Goal: Task Accomplishment & Management: Complete application form

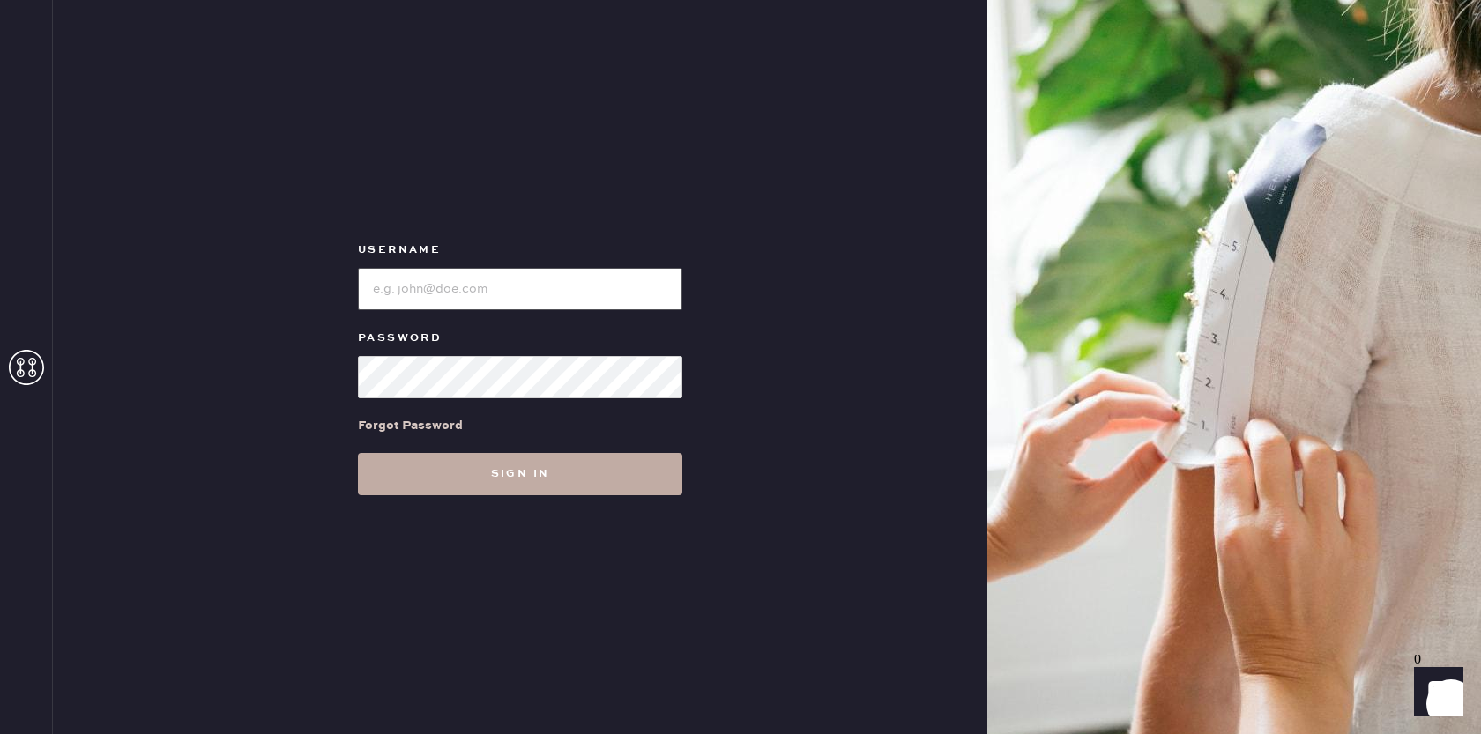
type input "[EMAIL_ADDRESS][DOMAIN_NAME]"
click at [556, 473] on button "Sign in" at bounding box center [520, 474] width 324 height 42
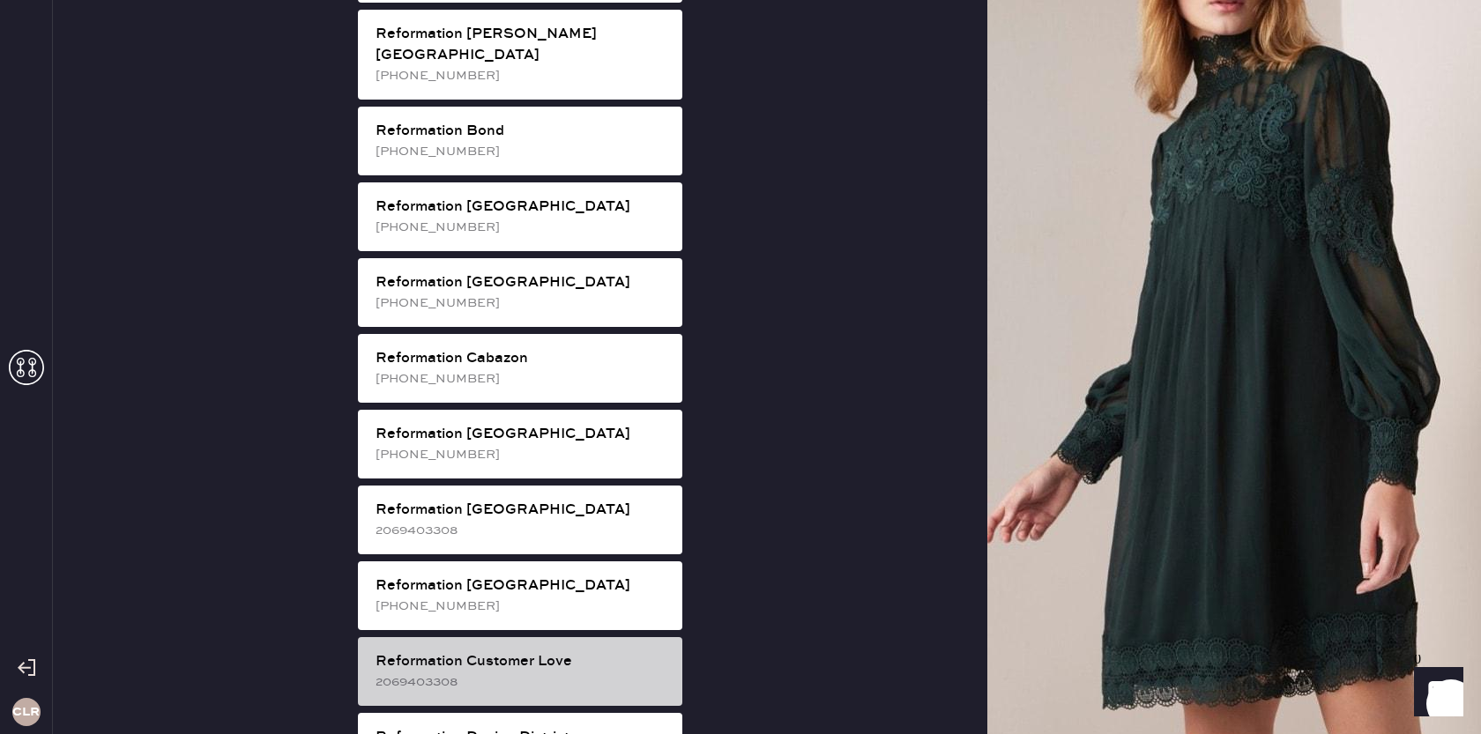
click at [570, 673] on div "2069403308" at bounding box center [522, 682] width 293 height 19
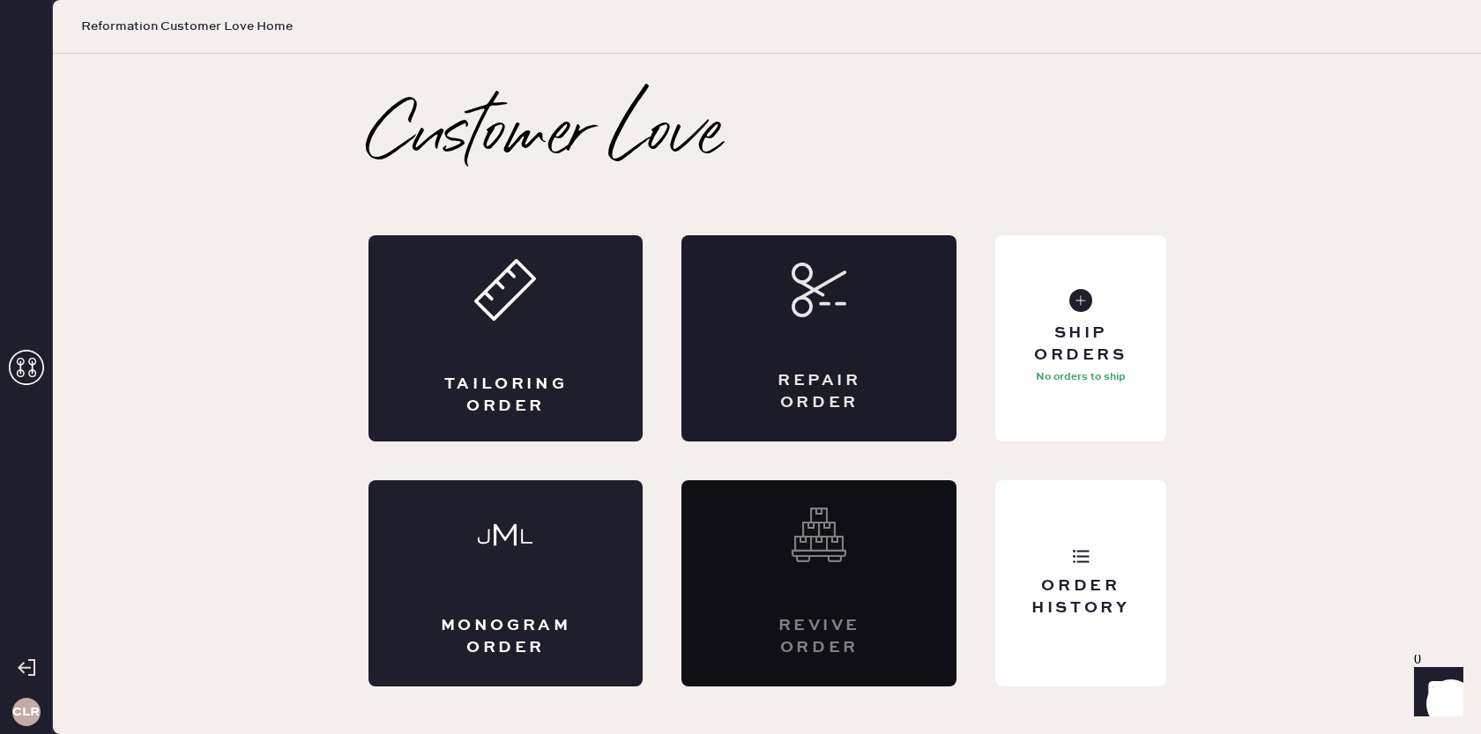
click at [835, 358] on div "Repair Order" at bounding box center [819, 338] width 275 height 206
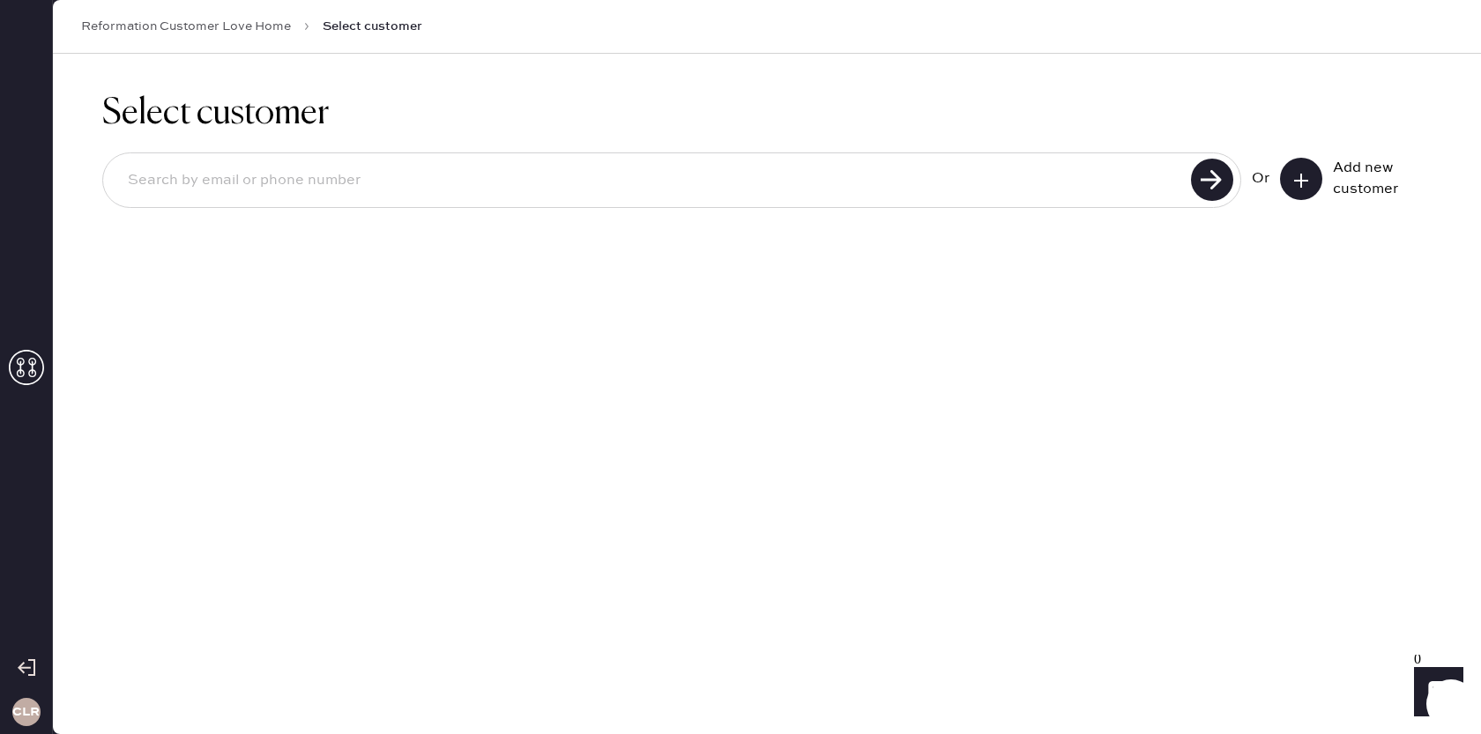
click at [526, 198] on input at bounding box center [650, 180] width 1072 height 41
paste input "[EMAIL_ADDRESS][DOMAIN_NAME]"
type input "[EMAIL_ADDRESS][DOMAIN_NAME]"
click at [1215, 180] on use at bounding box center [1212, 180] width 42 height 42
click at [1313, 175] on button at bounding box center [1301, 179] width 42 height 42
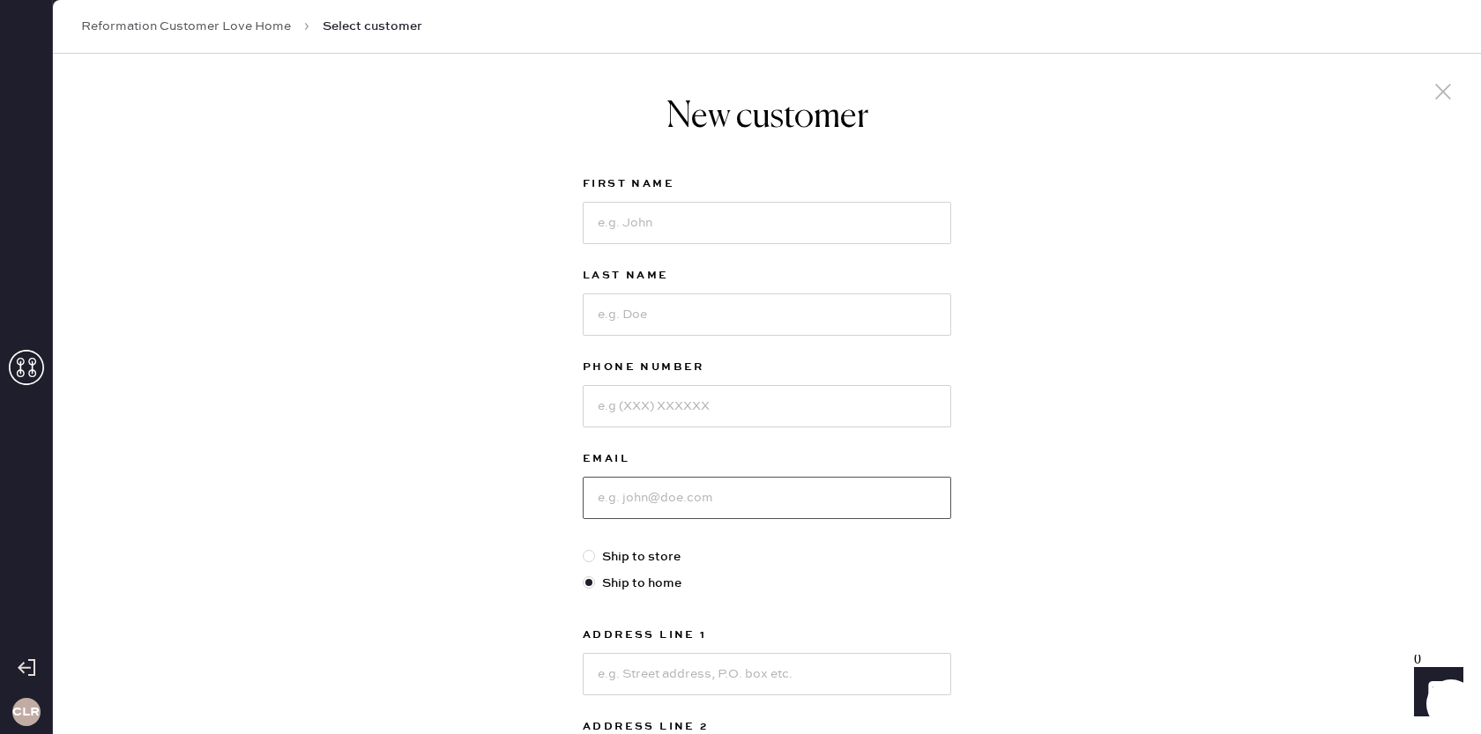
click at [679, 508] on input at bounding box center [767, 498] width 369 height 42
paste input "[EMAIL_ADDRESS][DOMAIN_NAME]"
type input "[EMAIL_ADDRESS][DOMAIN_NAME]"
click at [660, 414] on input at bounding box center [767, 406] width 369 height 42
paste input "[PHONE_NUMBER]"
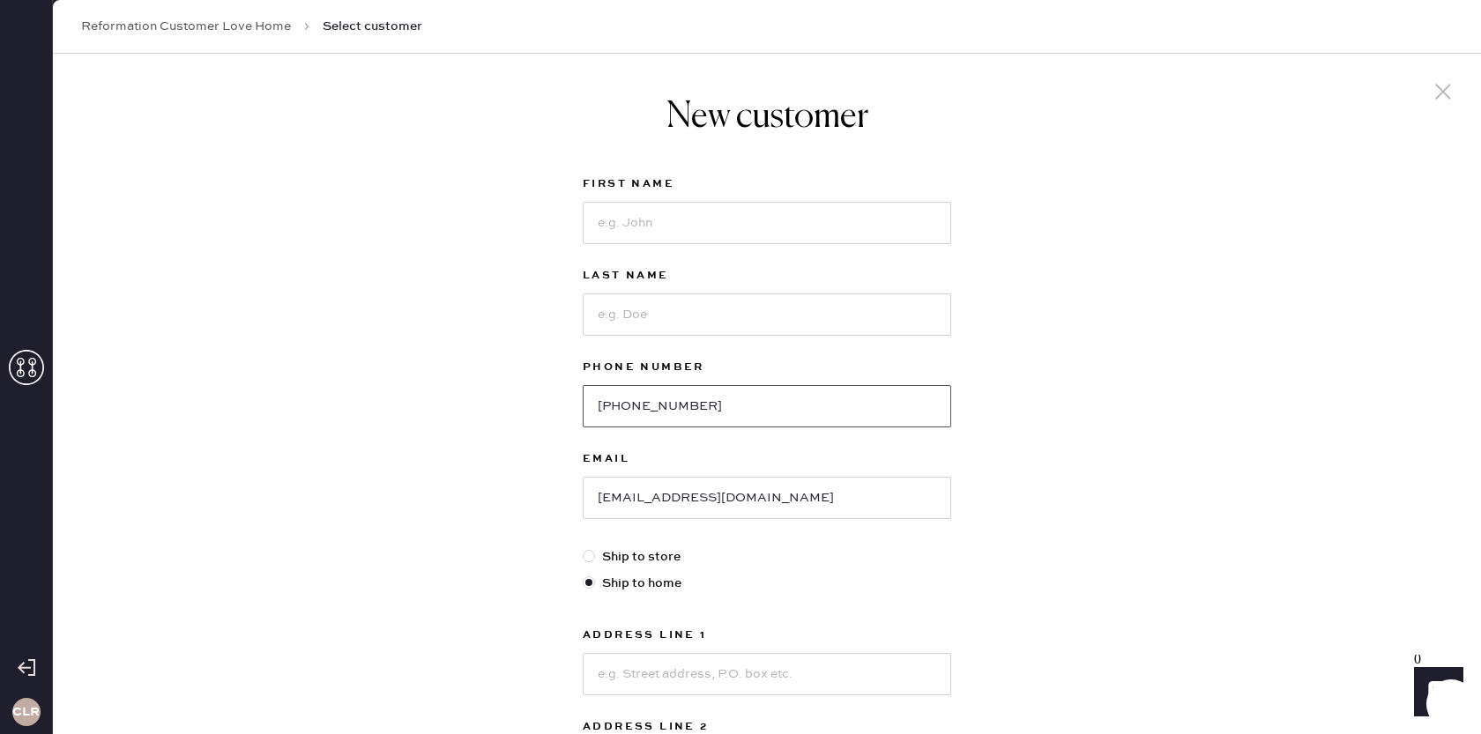
drag, startPoint x: 608, startPoint y: 409, endPoint x: 618, endPoint y: 414, distance: 10.7
click at [609, 410] on input "[PHONE_NUMBER]" at bounding box center [767, 406] width 369 height 42
type input "6012595069"
click at [660, 331] on input at bounding box center [767, 315] width 369 height 42
paste input "[PERSON_NAME]"
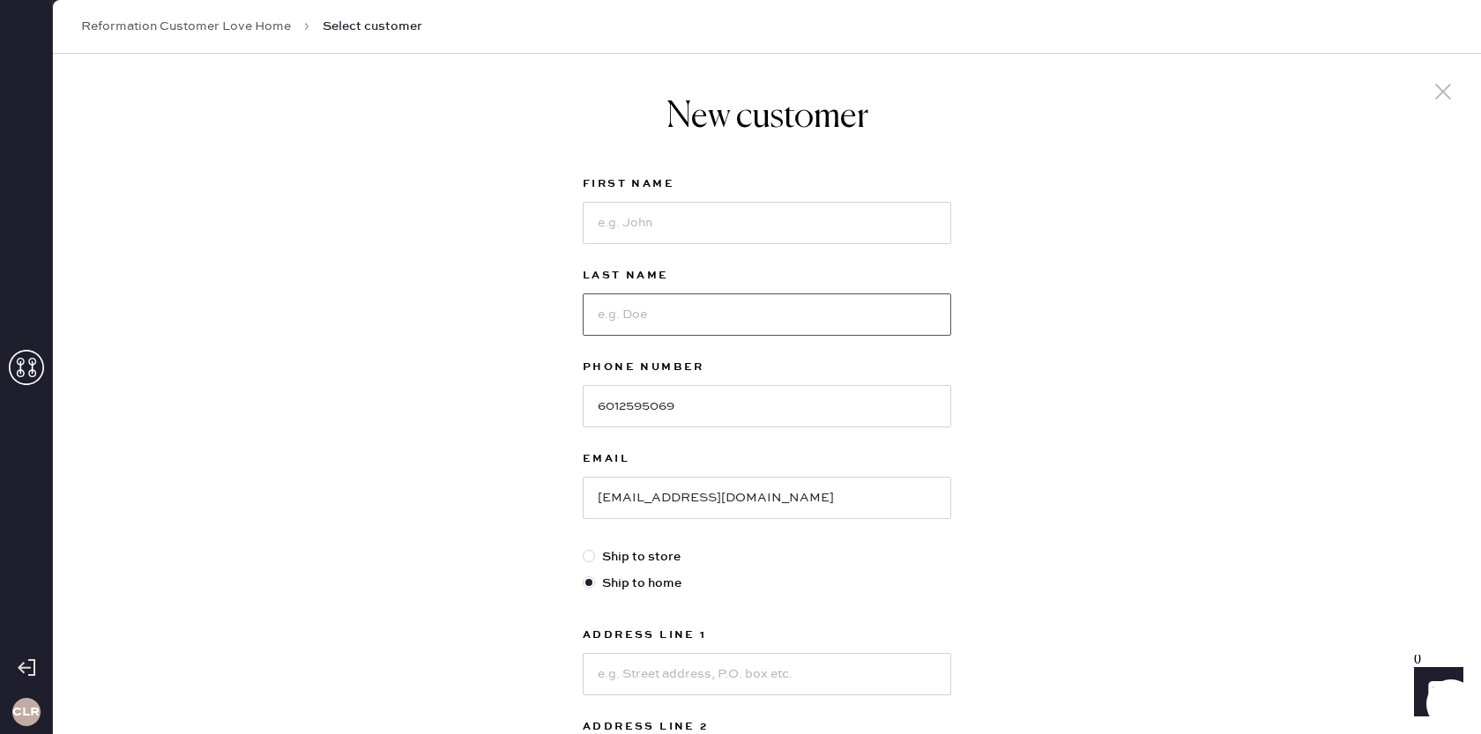
click at [685, 322] on input at bounding box center [767, 315] width 369 height 42
type input "[PERSON_NAME]"
click at [636, 230] on input at bounding box center [767, 223] width 369 height 42
paste input "[PERSON_NAME]"
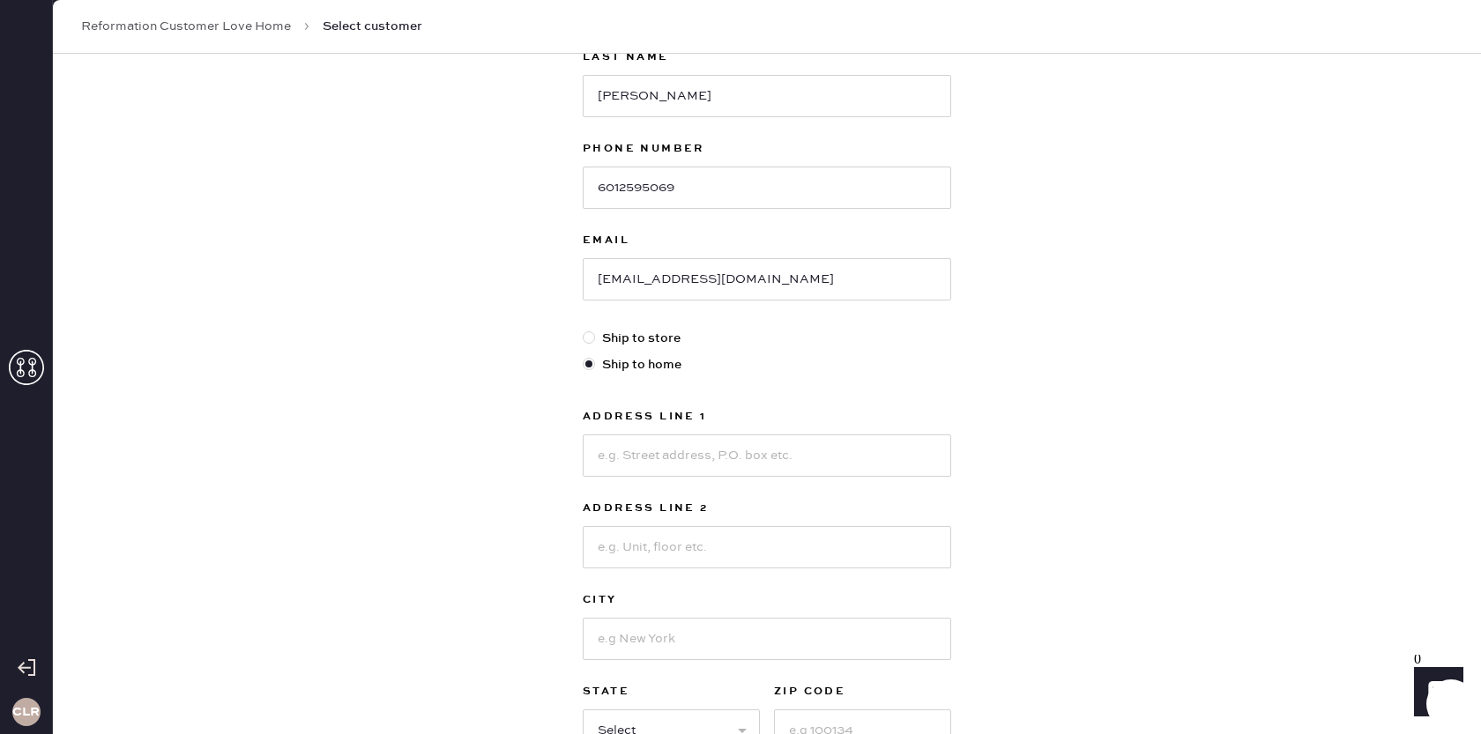
scroll to position [221, 0]
type input "[PERSON_NAME]"
click at [707, 462] on input at bounding box center [767, 453] width 369 height 42
paste input "[STREET_ADDRESS]"
type input "[STREET_ADDRESS]"
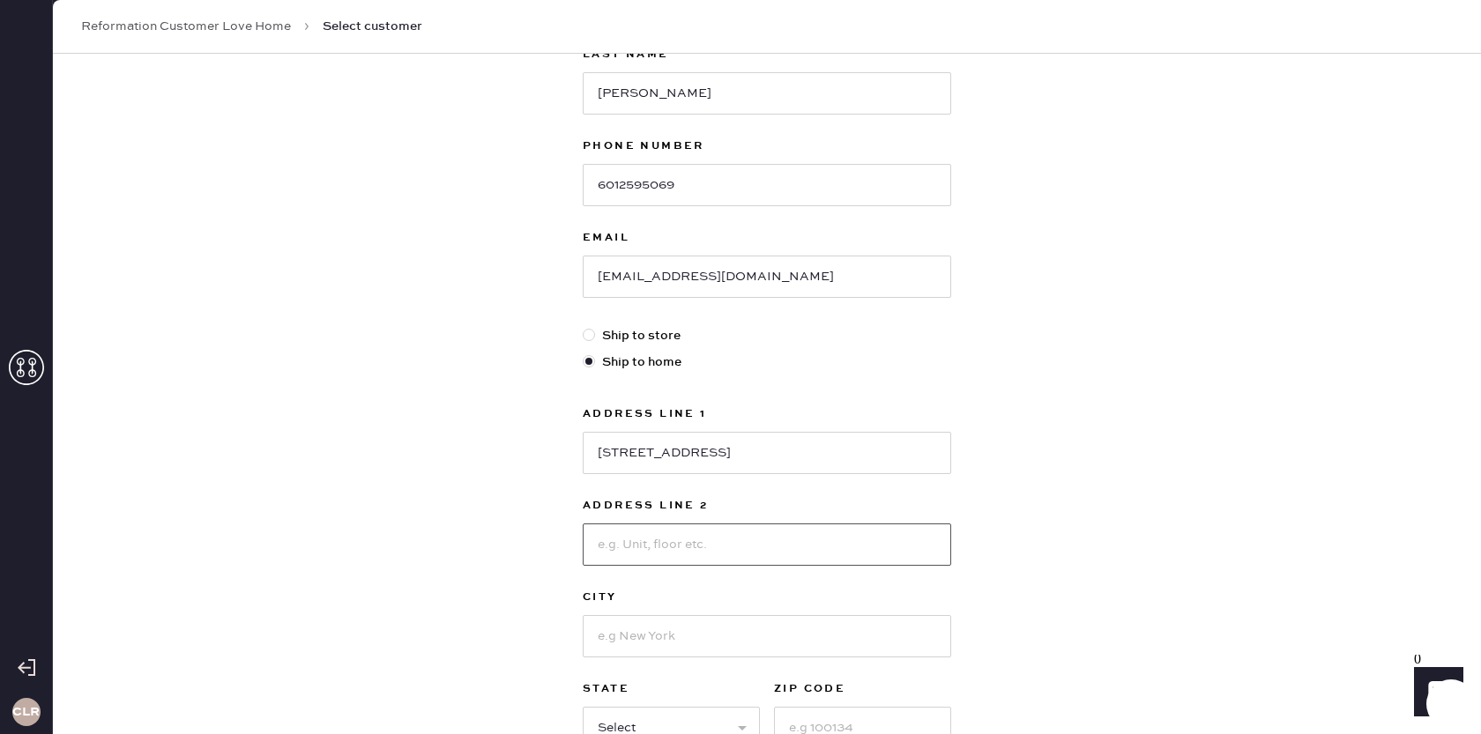
click at [630, 542] on input at bounding box center [767, 545] width 369 height 42
paste input "Unit 3F"
type input "Unit 3F"
click at [697, 630] on input at bounding box center [767, 636] width 369 height 42
type input "[US_STATE]"
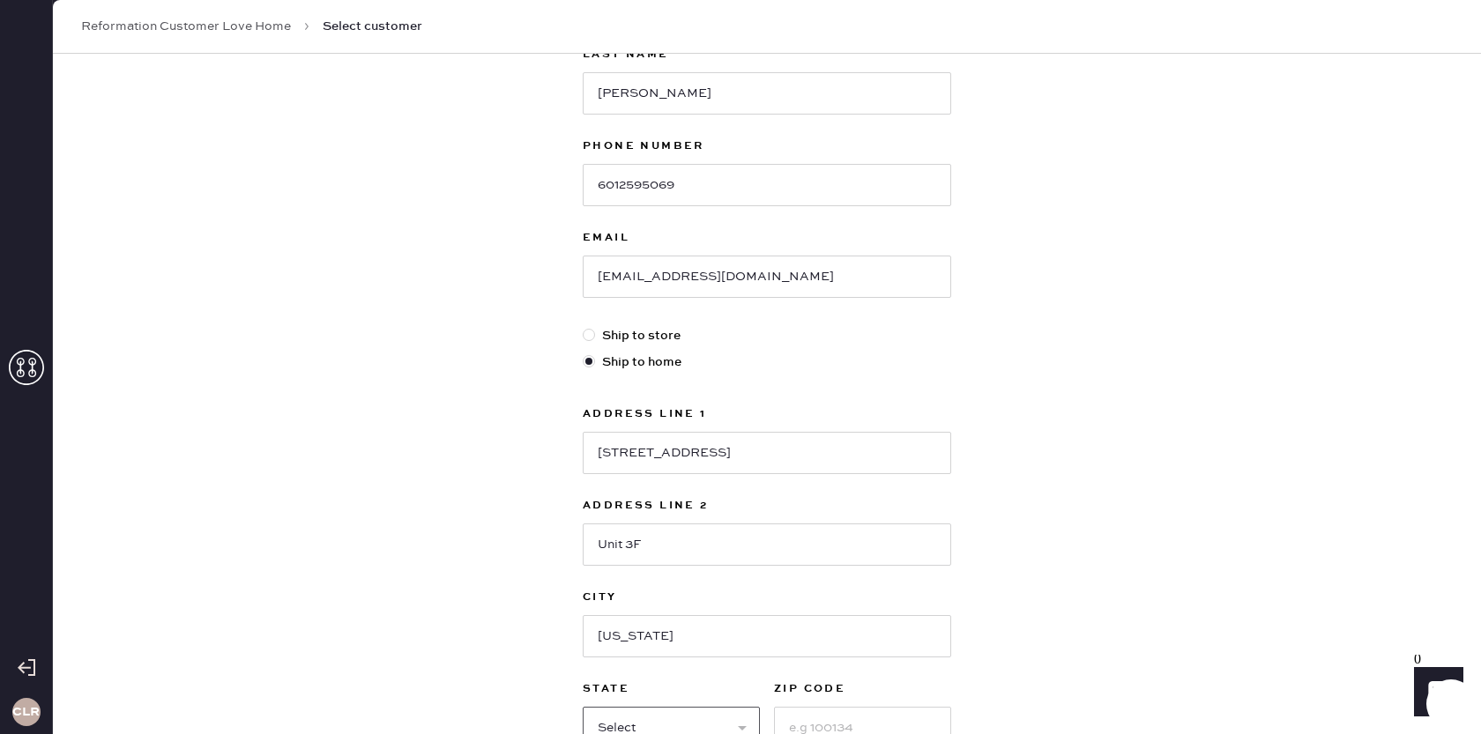
click at [726, 716] on select "Select AK AL AR AZ CA CO CT [GEOGRAPHIC_DATA] DE FL [GEOGRAPHIC_DATA] HI [GEOGR…" at bounding box center [671, 728] width 177 height 42
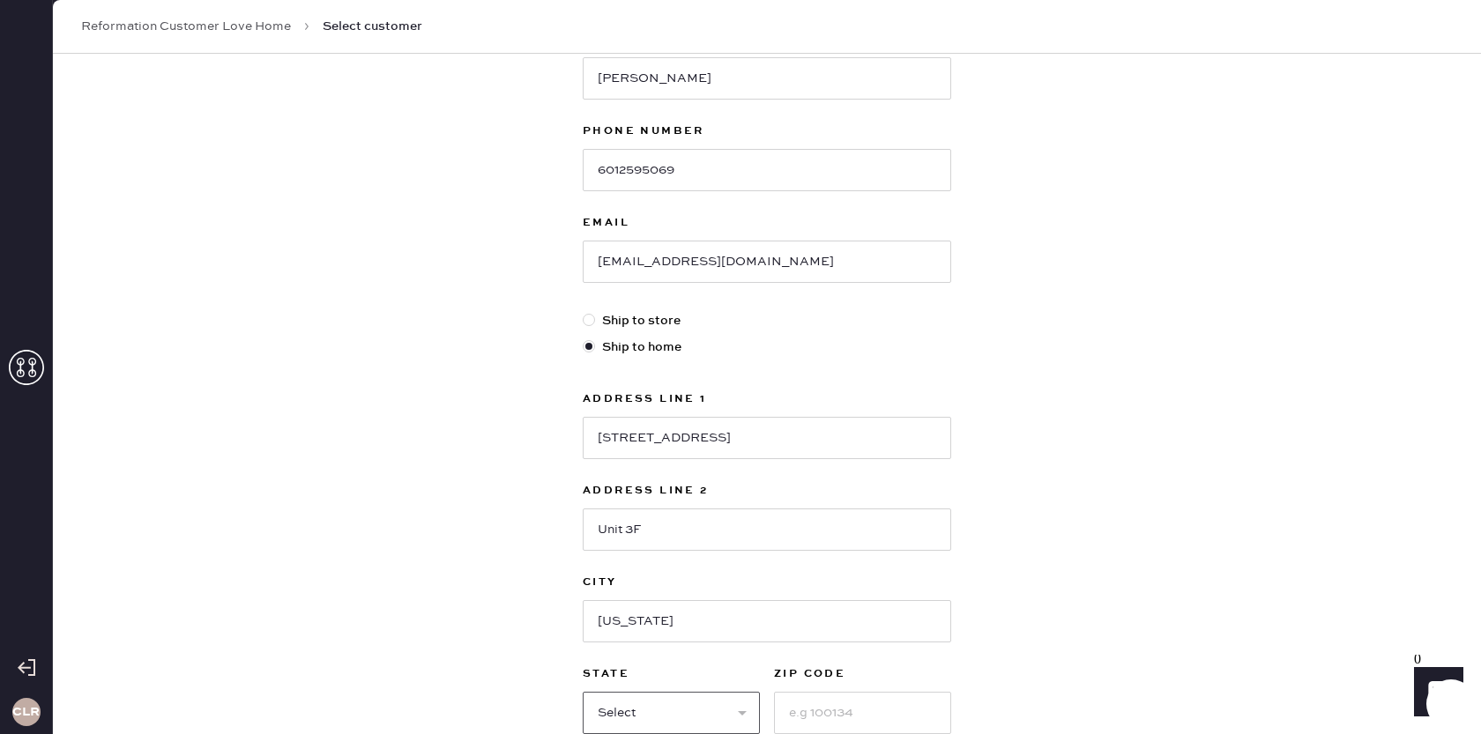
select select "NY"
click at [583, 692] on select "Select AK AL AR AZ CA CO CT [GEOGRAPHIC_DATA] DE FL [GEOGRAPHIC_DATA] HI [GEOGR…" at bounding box center [671, 713] width 177 height 42
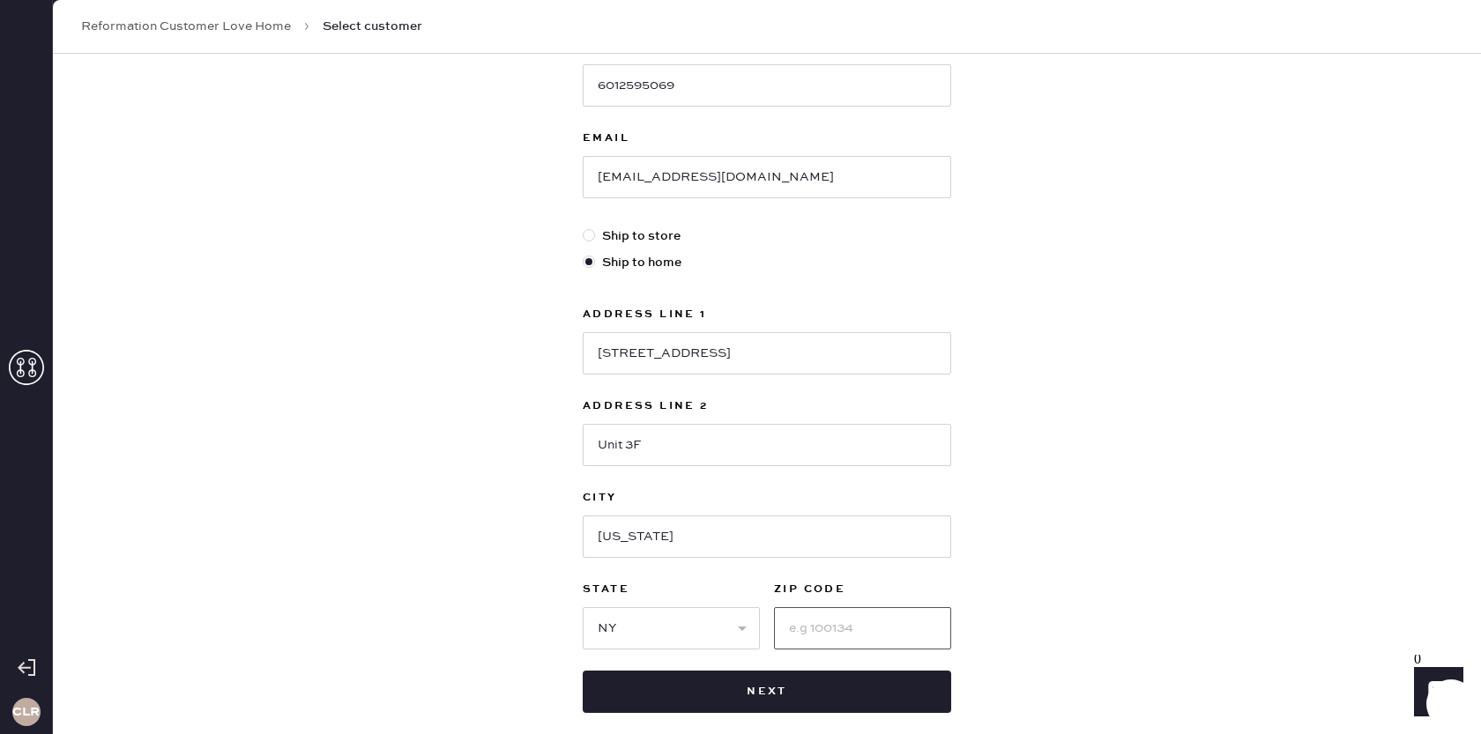
click at [816, 630] on input at bounding box center [862, 629] width 177 height 42
paste input "10009"
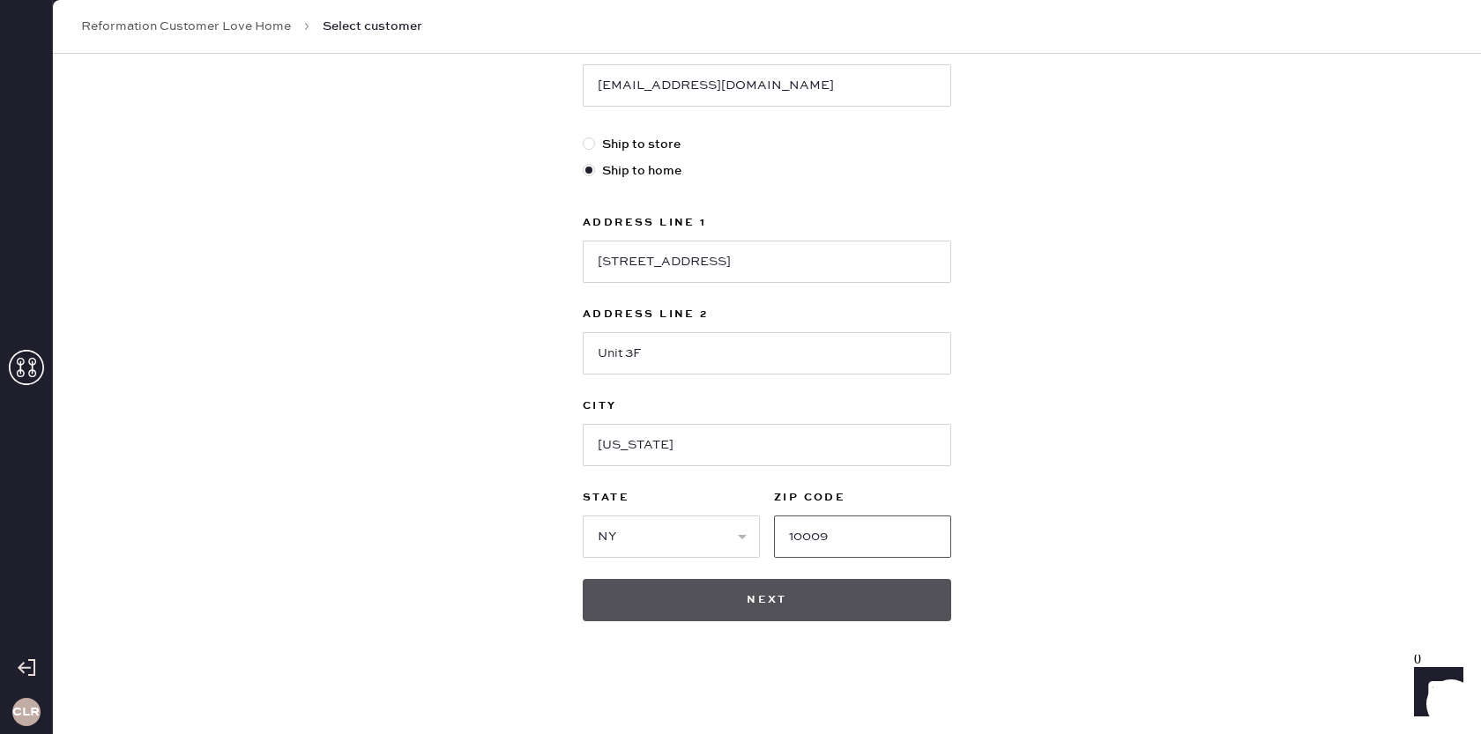
type input "10009"
click at [752, 608] on button "Next" at bounding box center [767, 600] width 369 height 42
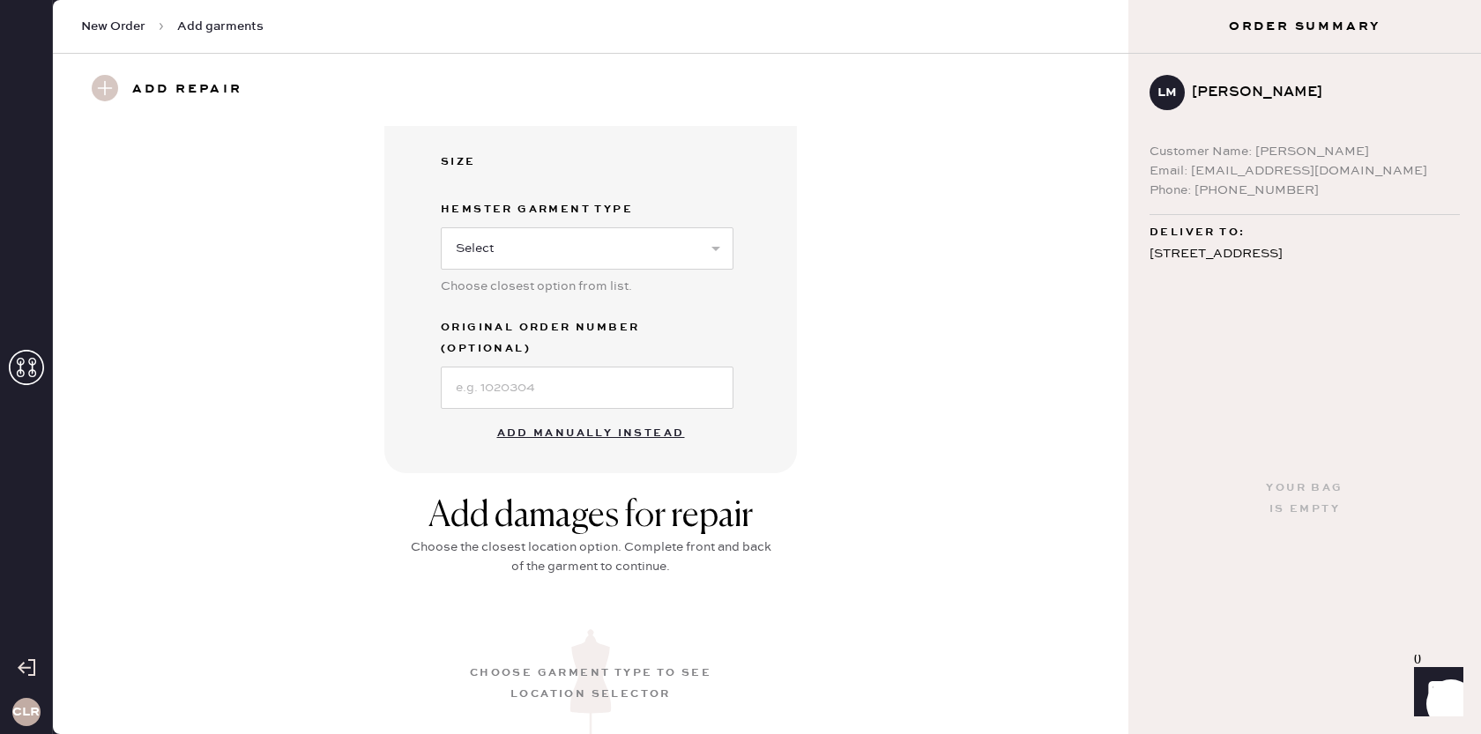
scroll to position [500, 0]
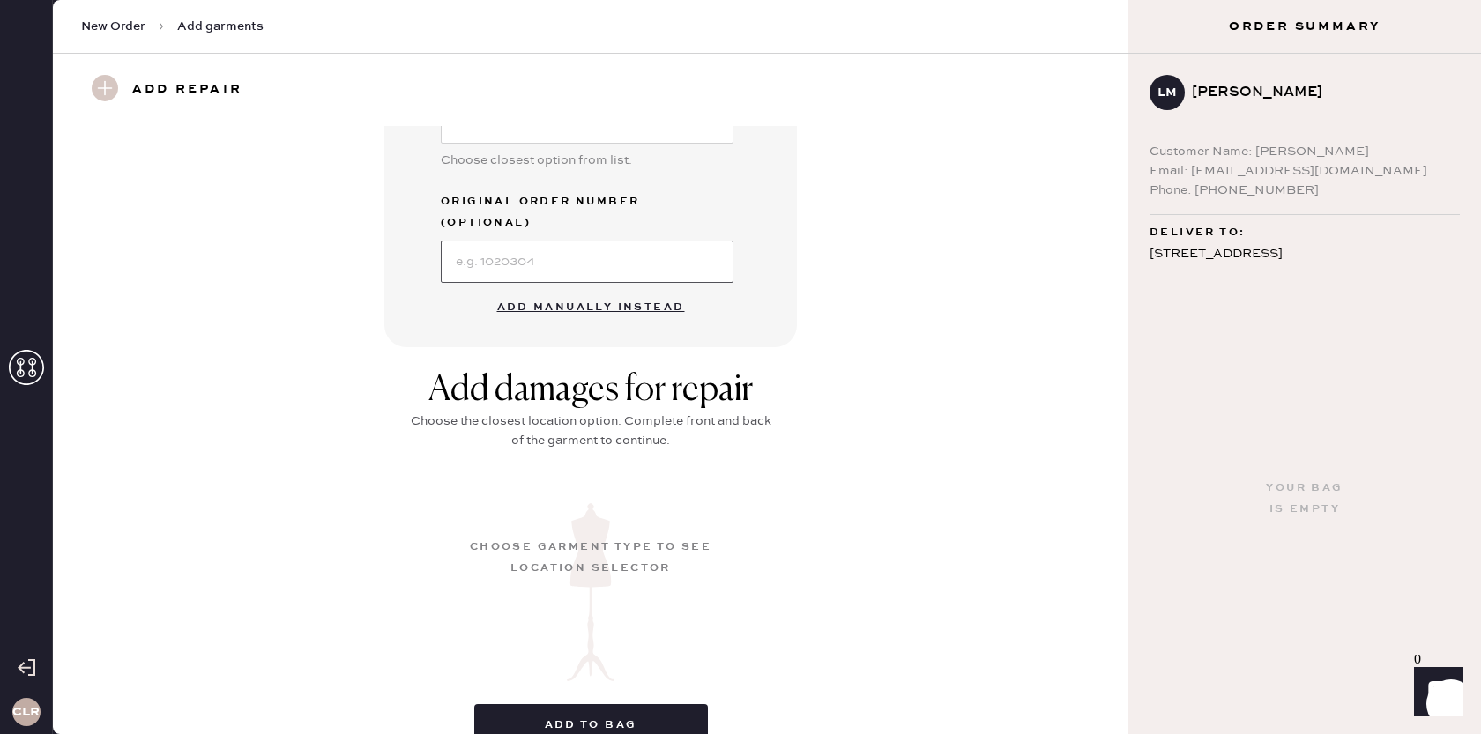
drag, startPoint x: 622, startPoint y: 246, endPoint x: 634, endPoint y: 257, distance: 16.3
click at [622, 246] on input at bounding box center [587, 262] width 293 height 42
paste input "S22683618"
type input "S22683618"
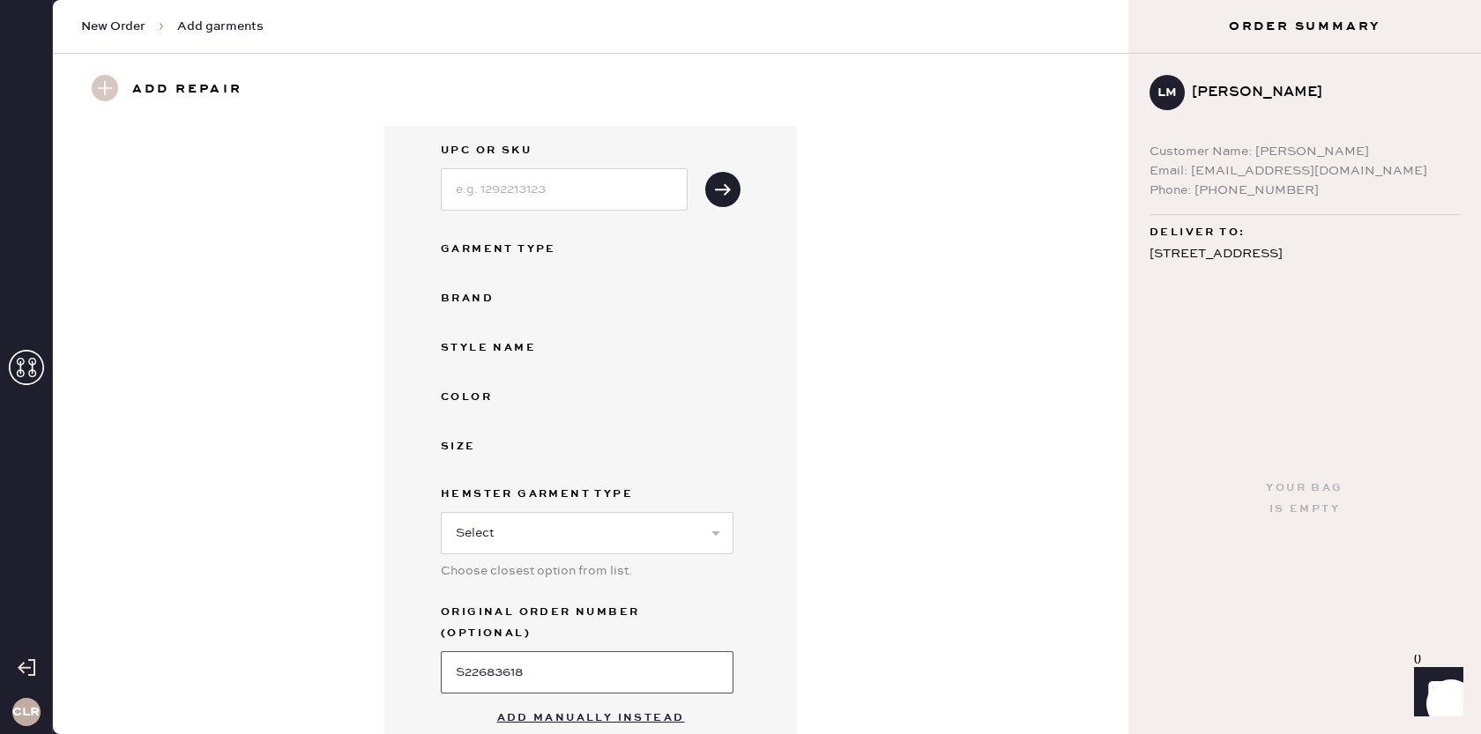
scroll to position [0, 0]
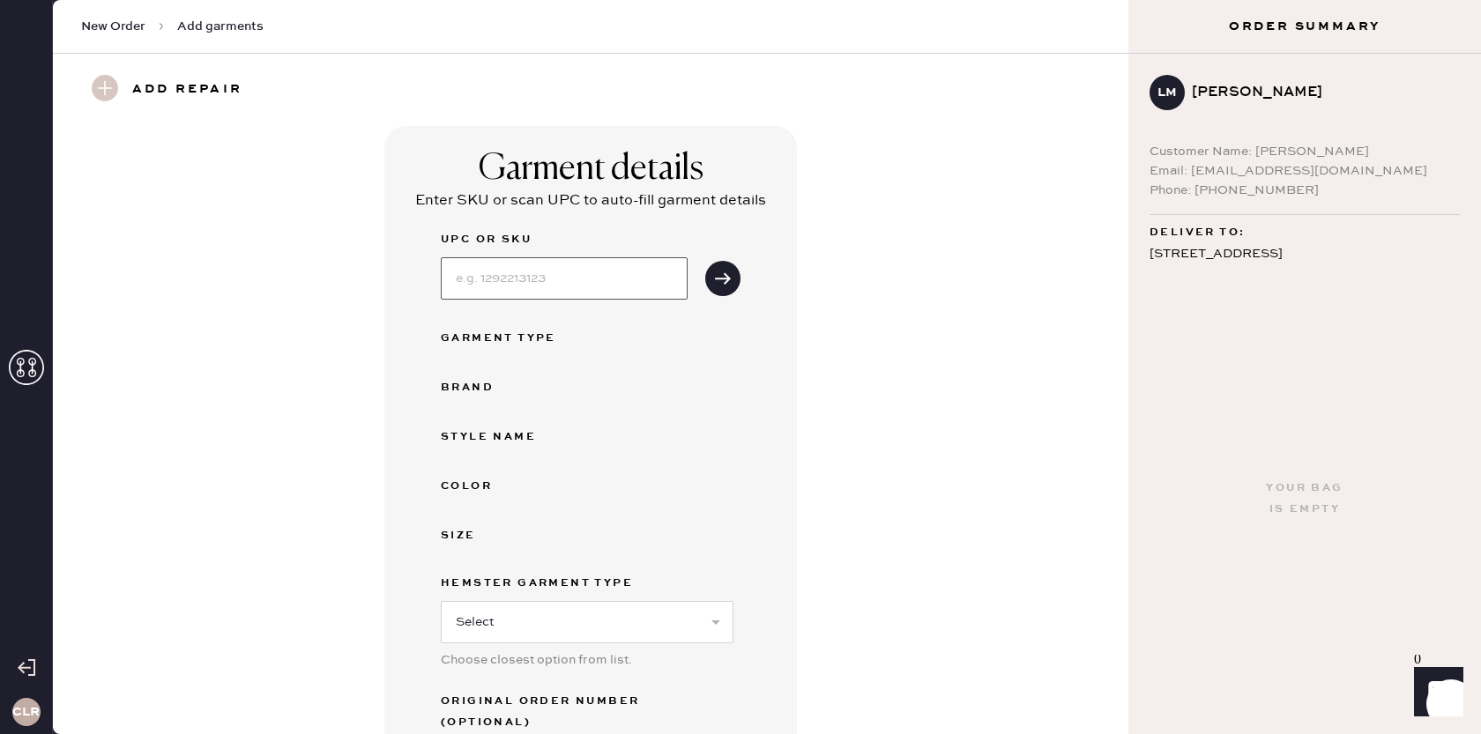
click at [556, 275] on input at bounding box center [564, 278] width 247 height 42
paste input "1315939ECD006"
type input "1315939ECD006"
click at [723, 272] on icon "submit" at bounding box center [723, 279] width 18 height 18
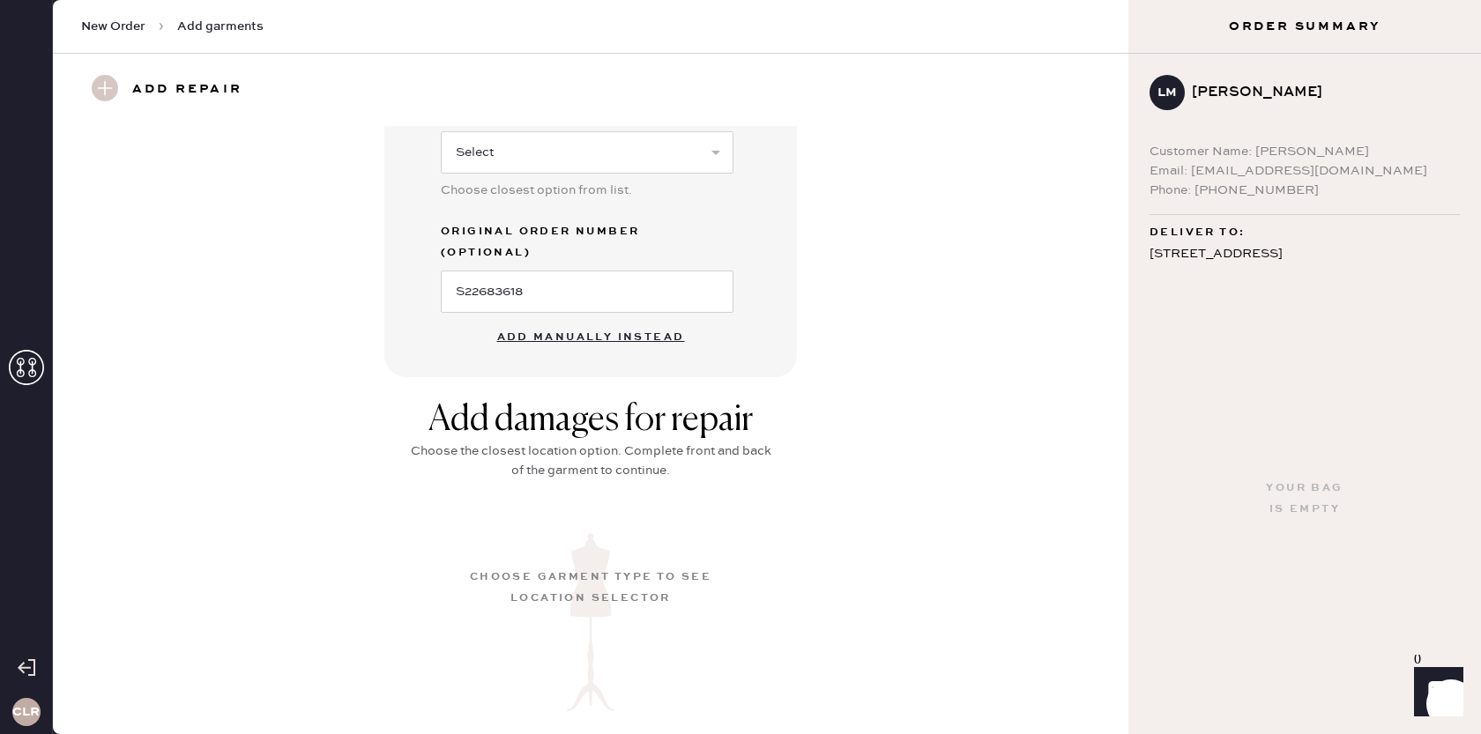
click at [579, 320] on button "Add manually instead" at bounding box center [591, 337] width 209 height 35
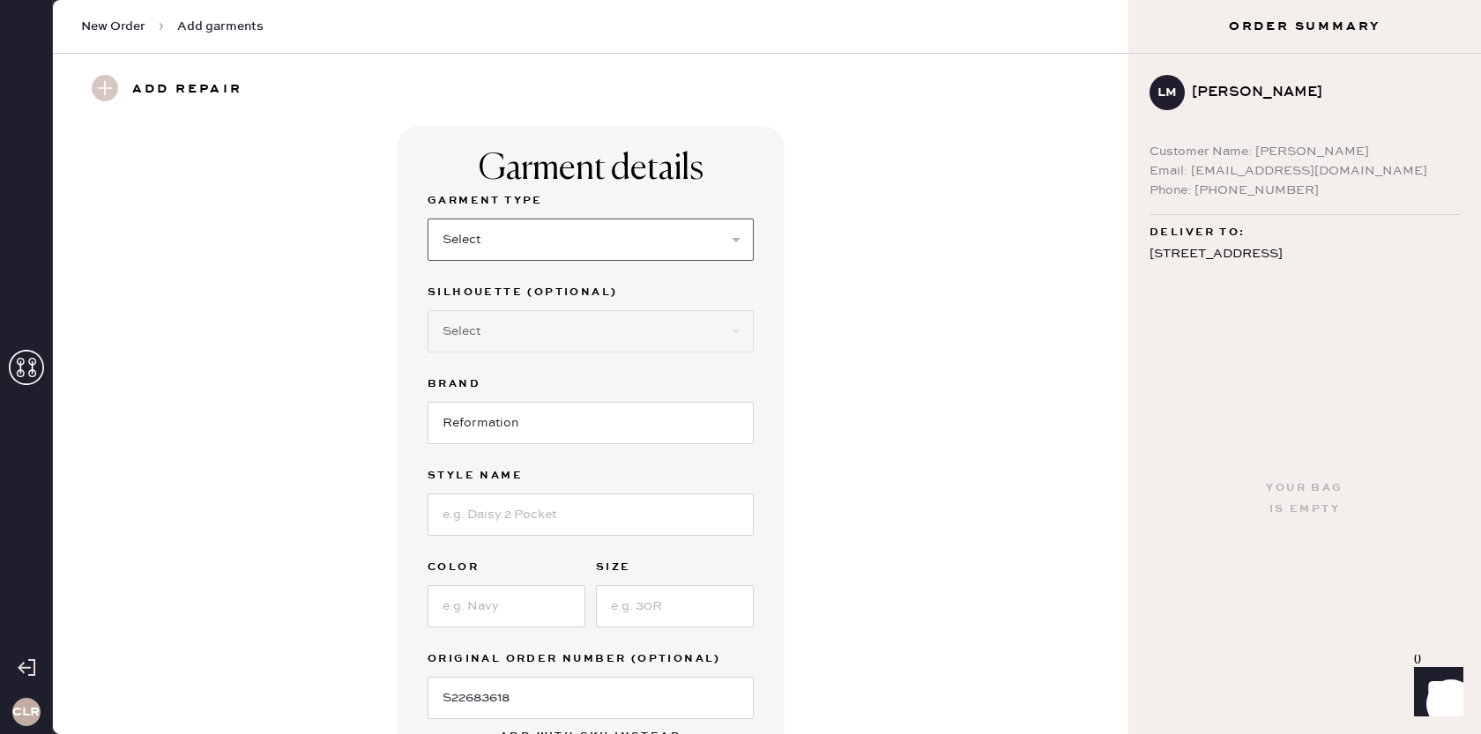
click at [509, 243] on select "Select Basic Skirt Jeans Leggings Pants Shorts Basic Sleeved Dress Basic Sleeve…" at bounding box center [591, 240] width 326 height 42
select select "31"
click at [428, 219] on select "Select Basic Skirt Jeans Leggings Pants Shorts Basic Sleeved Dress Basic Sleeve…" at bounding box center [591, 240] width 326 height 42
click at [521, 343] on select "Select Other" at bounding box center [591, 331] width 326 height 42
select select "other"
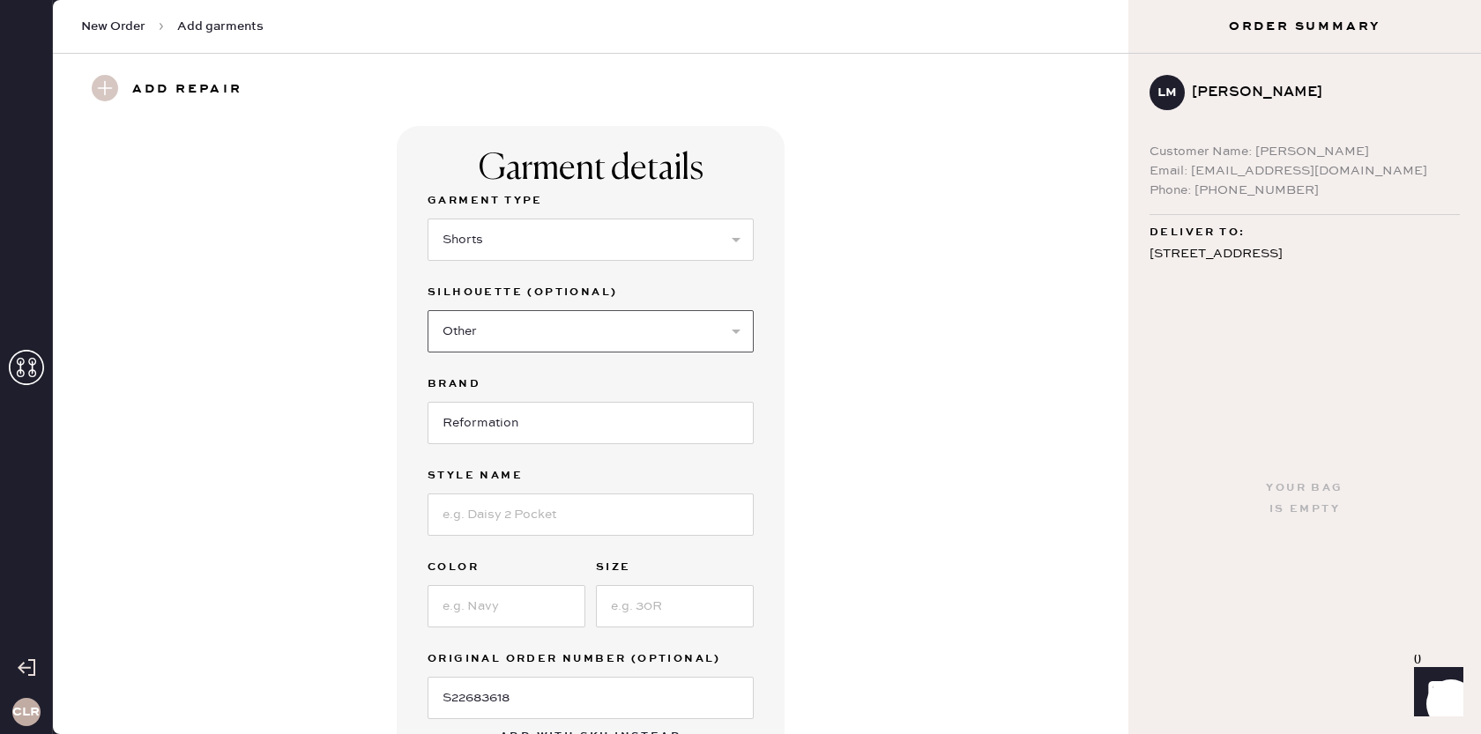
click at [428, 310] on select "Select Other" at bounding box center [591, 331] width 326 height 42
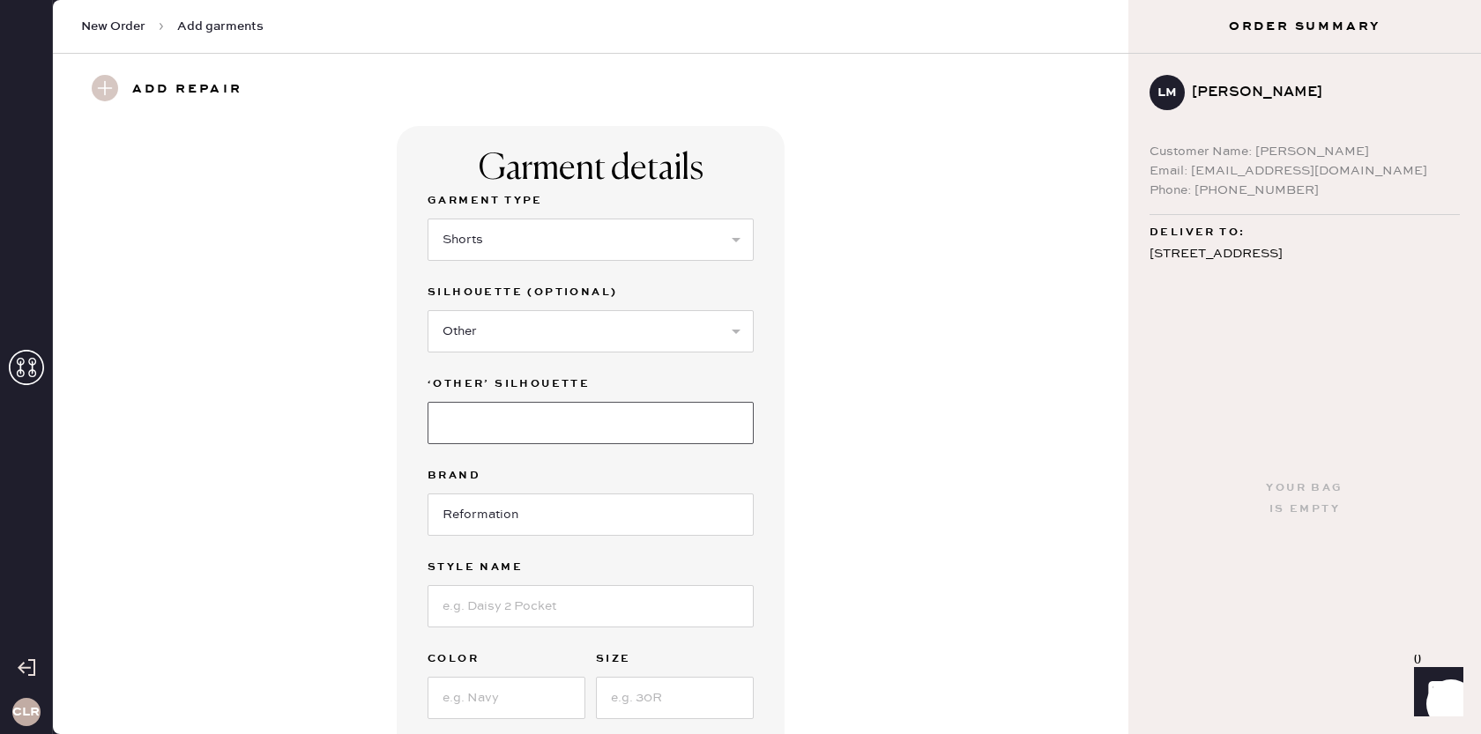
drag, startPoint x: 521, startPoint y: 343, endPoint x: 505, endPoint y: 428, distance: 86.1
click at [503, 427] on input at bounding box center [591, 423] width 326 height 42
click at [508, 342] on select "Select Other" at bounding box center [591, 331] width 326 height 42
select select
click at [428, 310] on select "Select Other" at bounding box center [591, 331] width 326 height 42
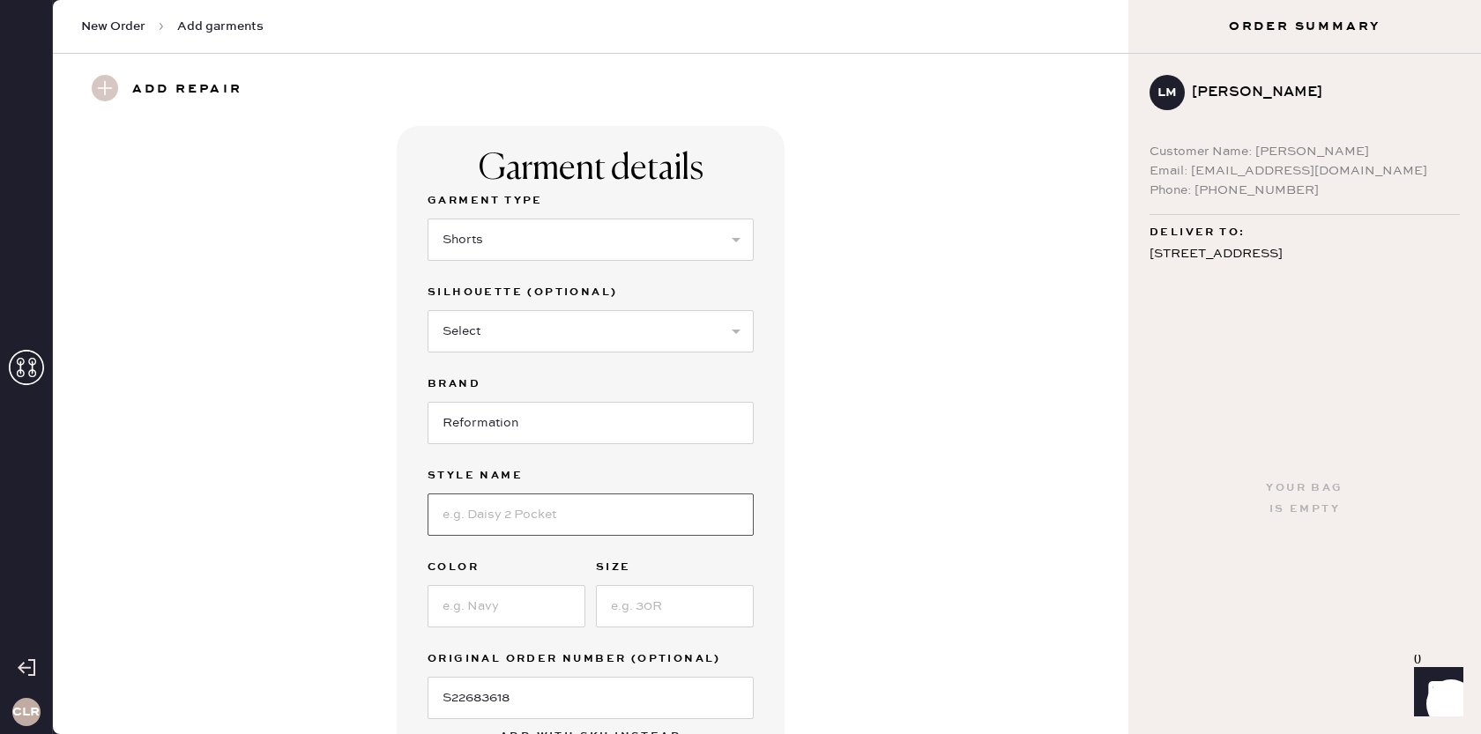
click at [519, 523] on input at bounding box center [591, 515] width 326 height 42
paste input "June Low Rise Linen Short"
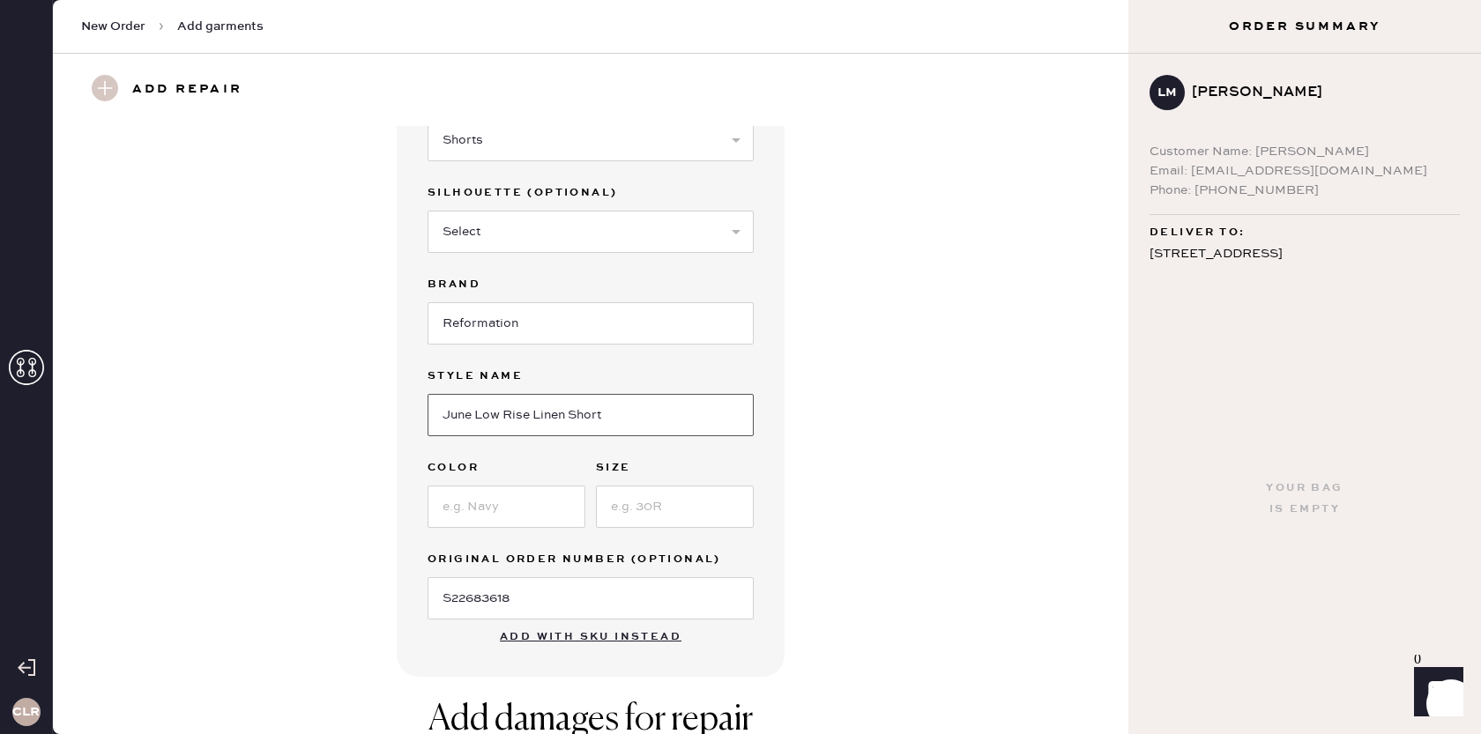
scroll to position [123, 0]
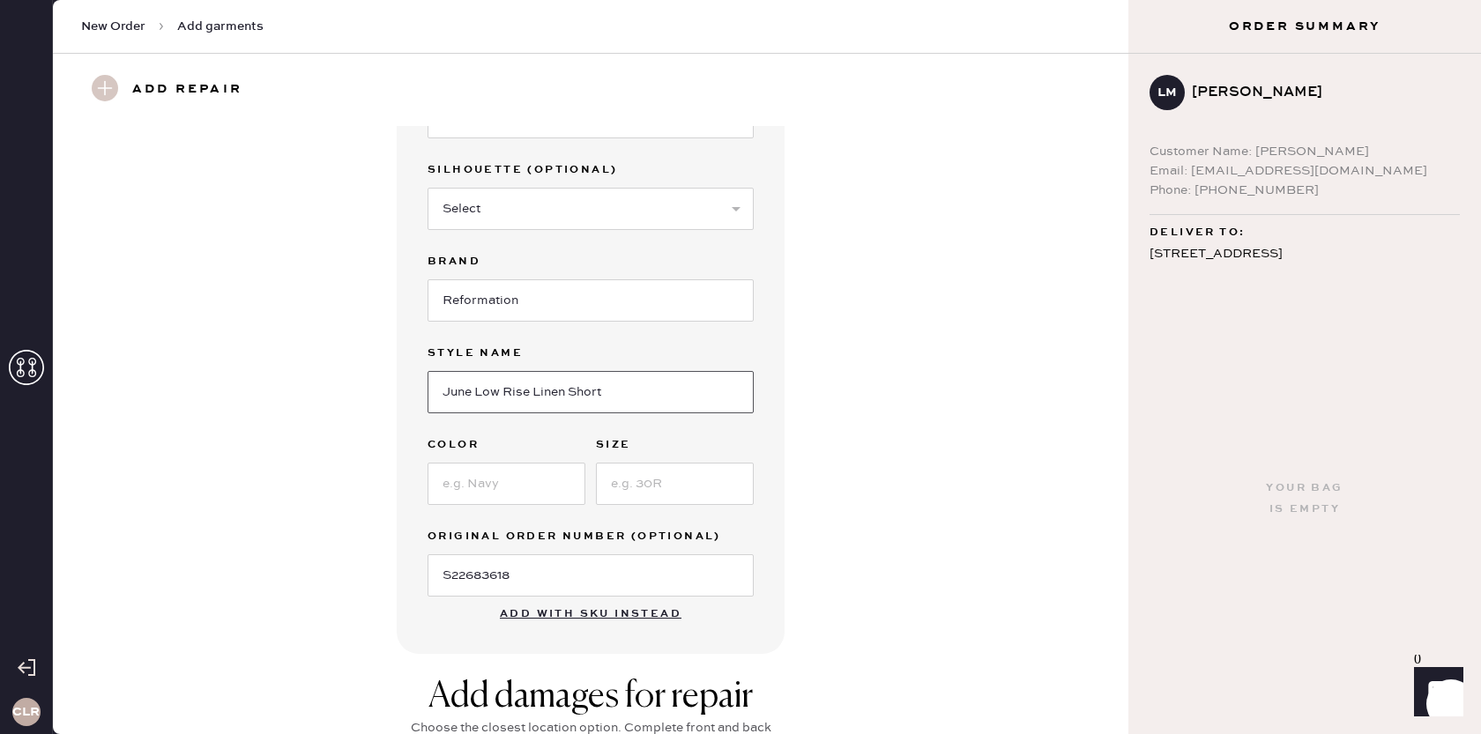
type input "June Low Rise Linen Short"
click at [503, 488] on input at bounding box center [507, 484] width 158 height 42
paste input "Eclipse Dot"
type input "Eclipse Dot"
click at [676, 489] on input at bounding box center [675, 484] width 158 height 42
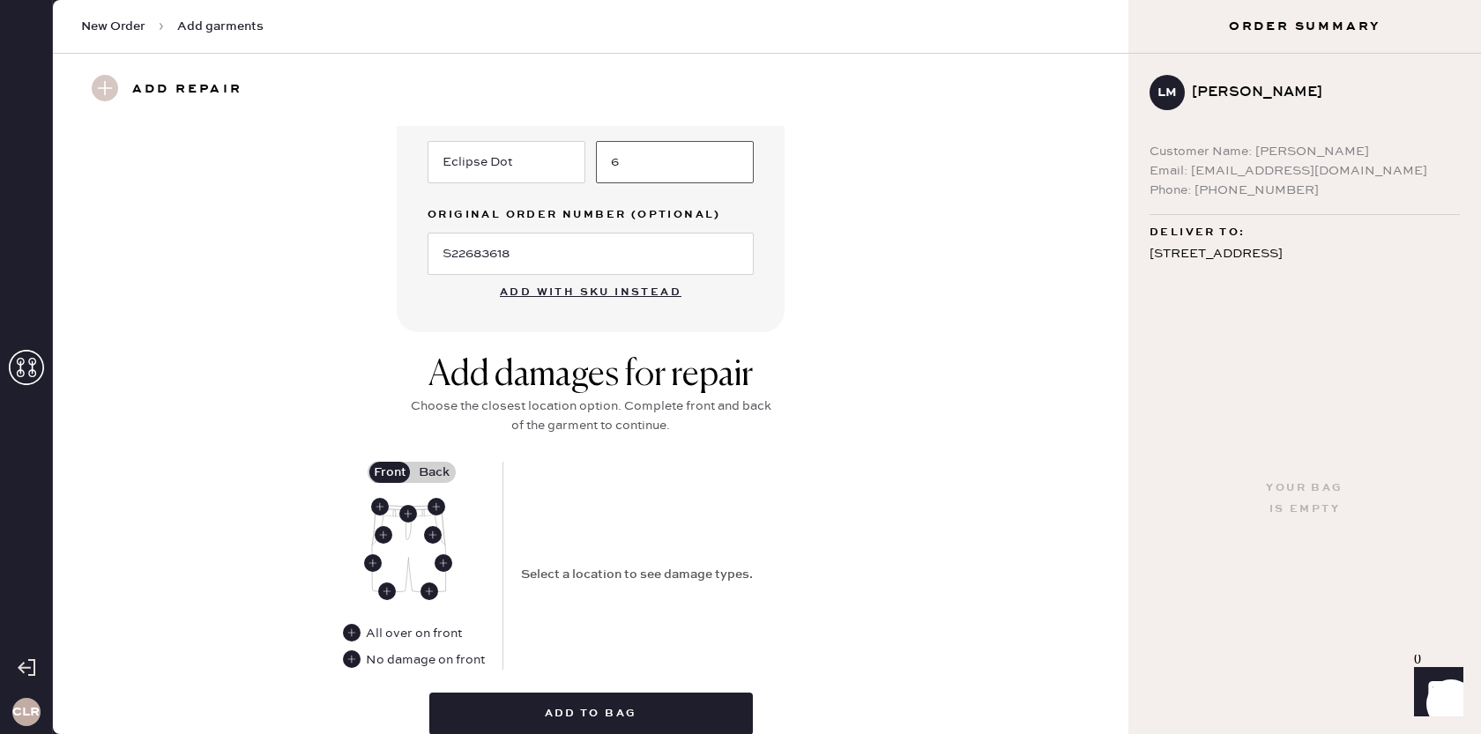
scroll to position [452, 0]
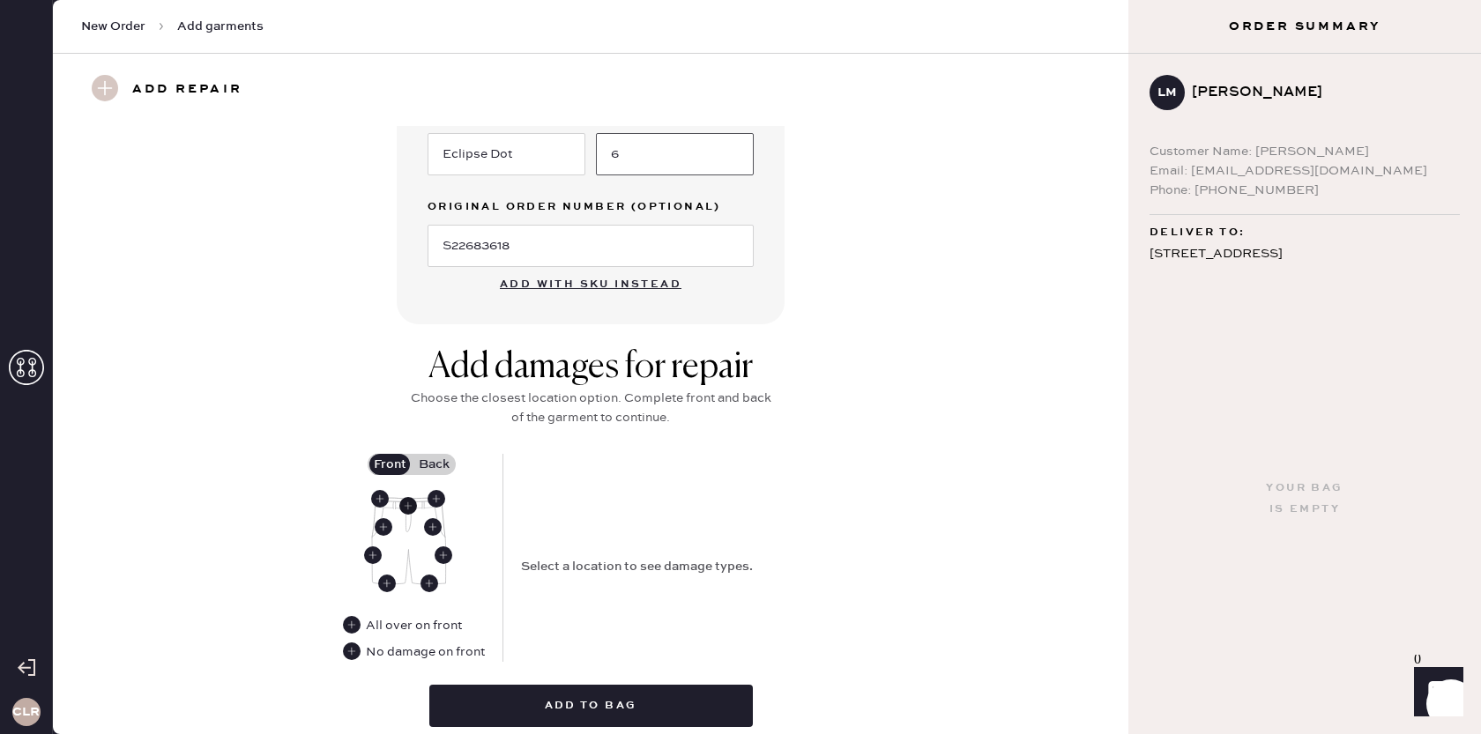
type input "6"
click at [406, 504] on use at bounding box center [408, 506] width 18 height 18
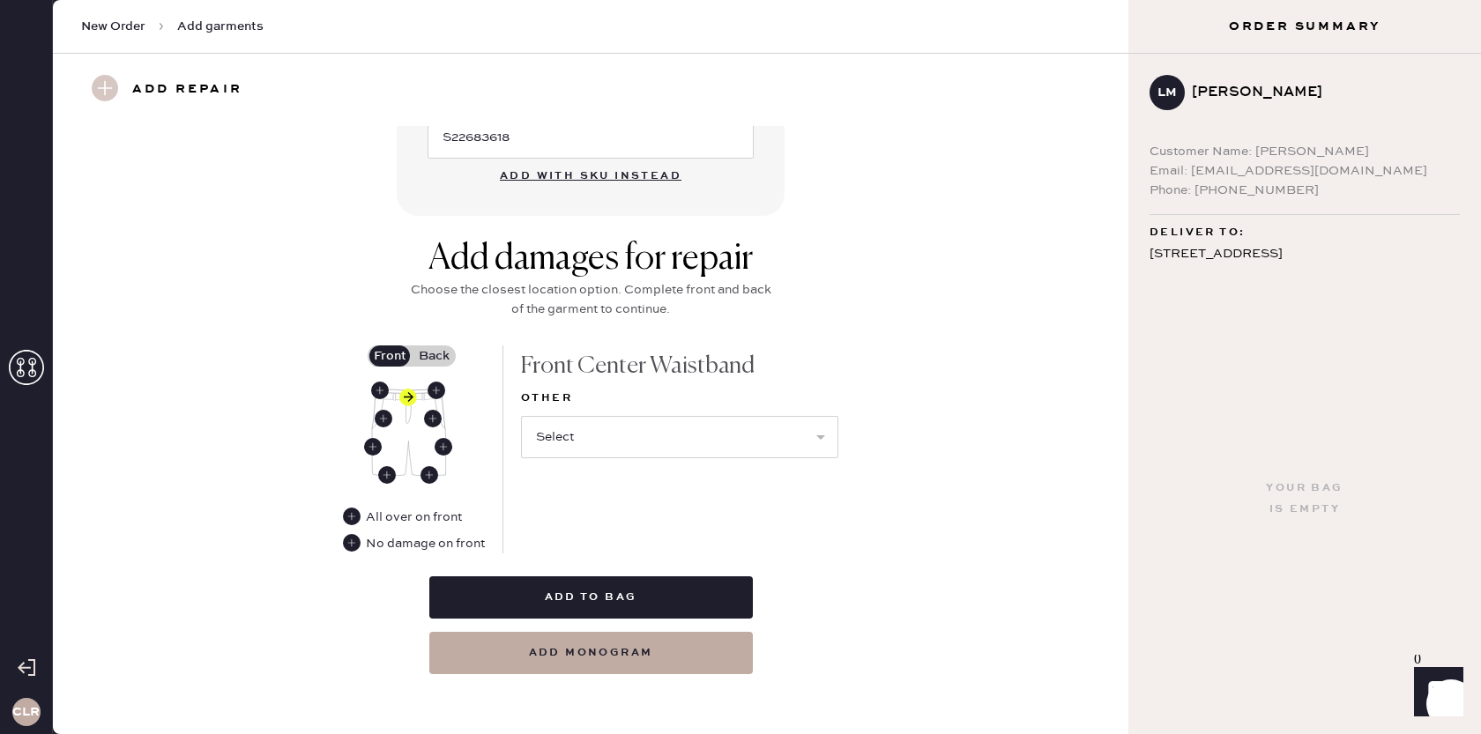
scroll to position [564, 0]
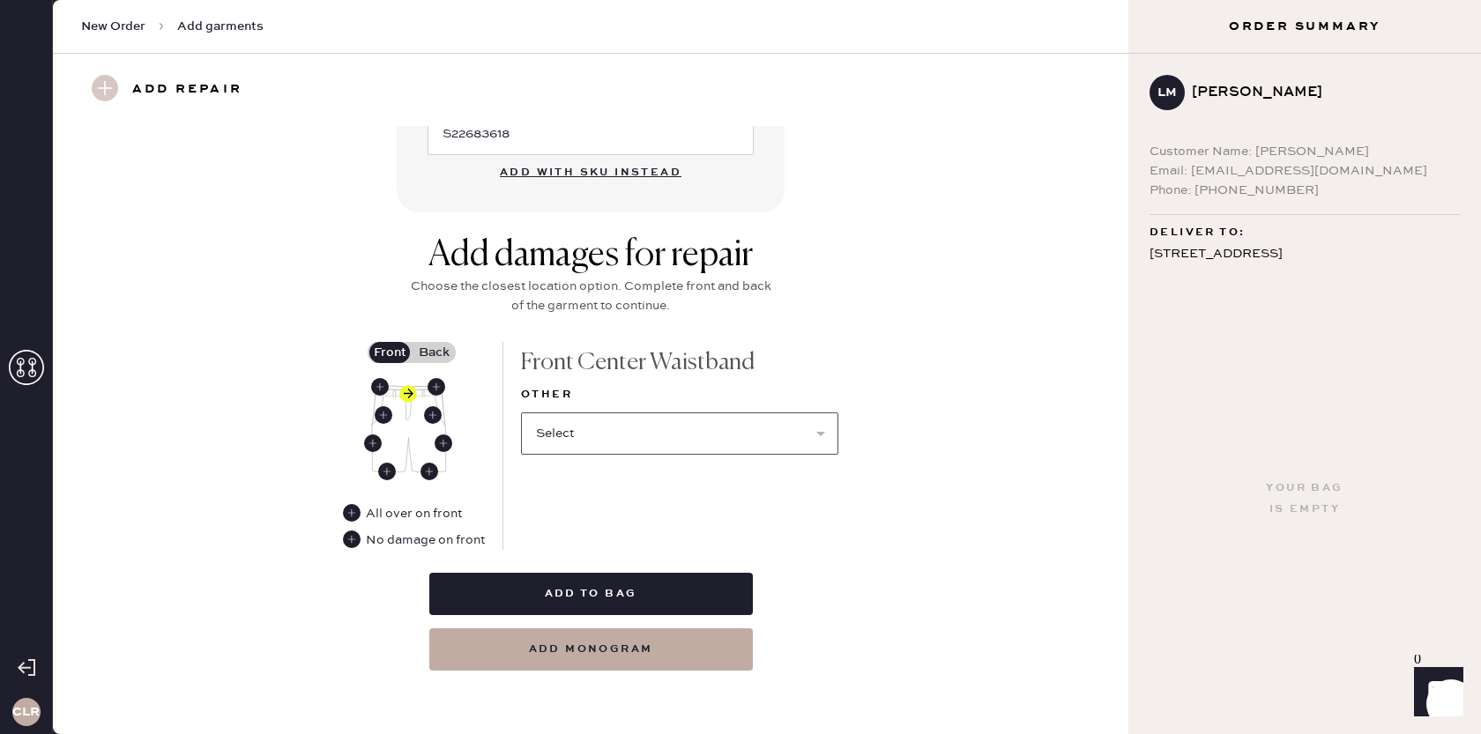
click at [602, 443] on select "Select Broken / Ripped Hem Broken Beads Broken Belt Loop Broken Button Broken E…" at bounding box center [679, 434] width 317 height 42
select select "1322"
click at [521, 413] on select "Select Broken / Ripped Hem Broken Beads Broken Belt Loop Broken Button Broken E…" at bounding box center [679, 434] width 317 height 42
select select
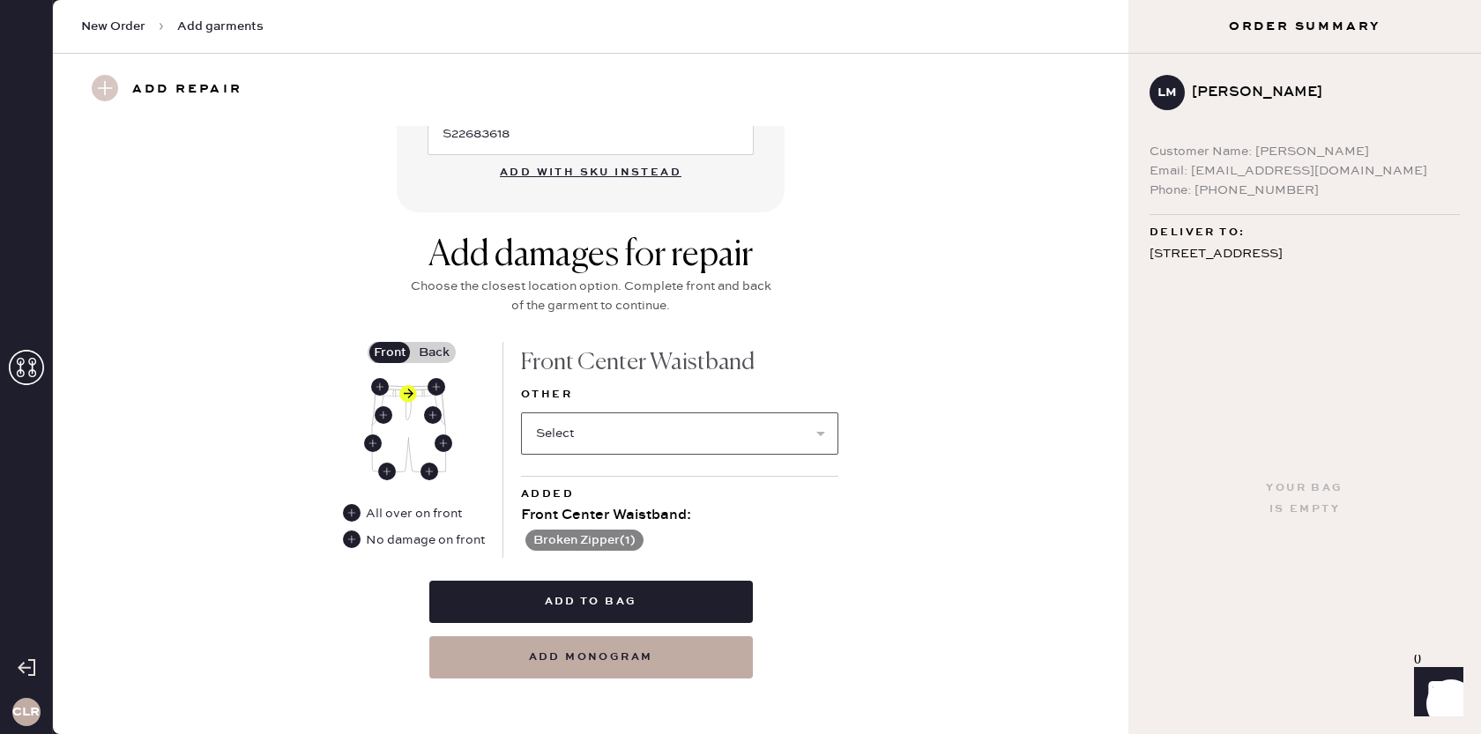
scroll to position [572, 0]
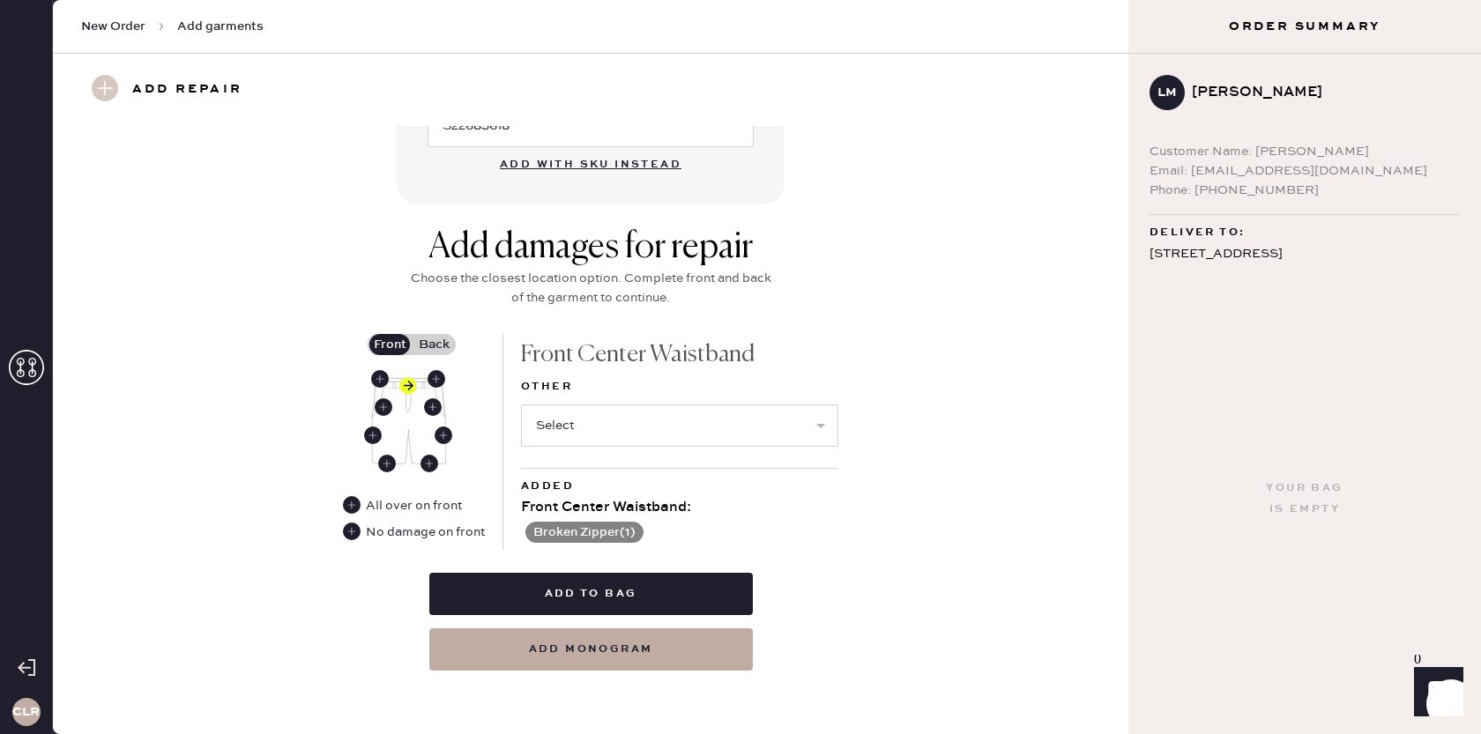
click at [432, 336] on label "Back" at bounding box center [434, 344] width 44 height 21
click at [434, 345] on input "Back" at bounding box center [434, 345] width 0 height 0
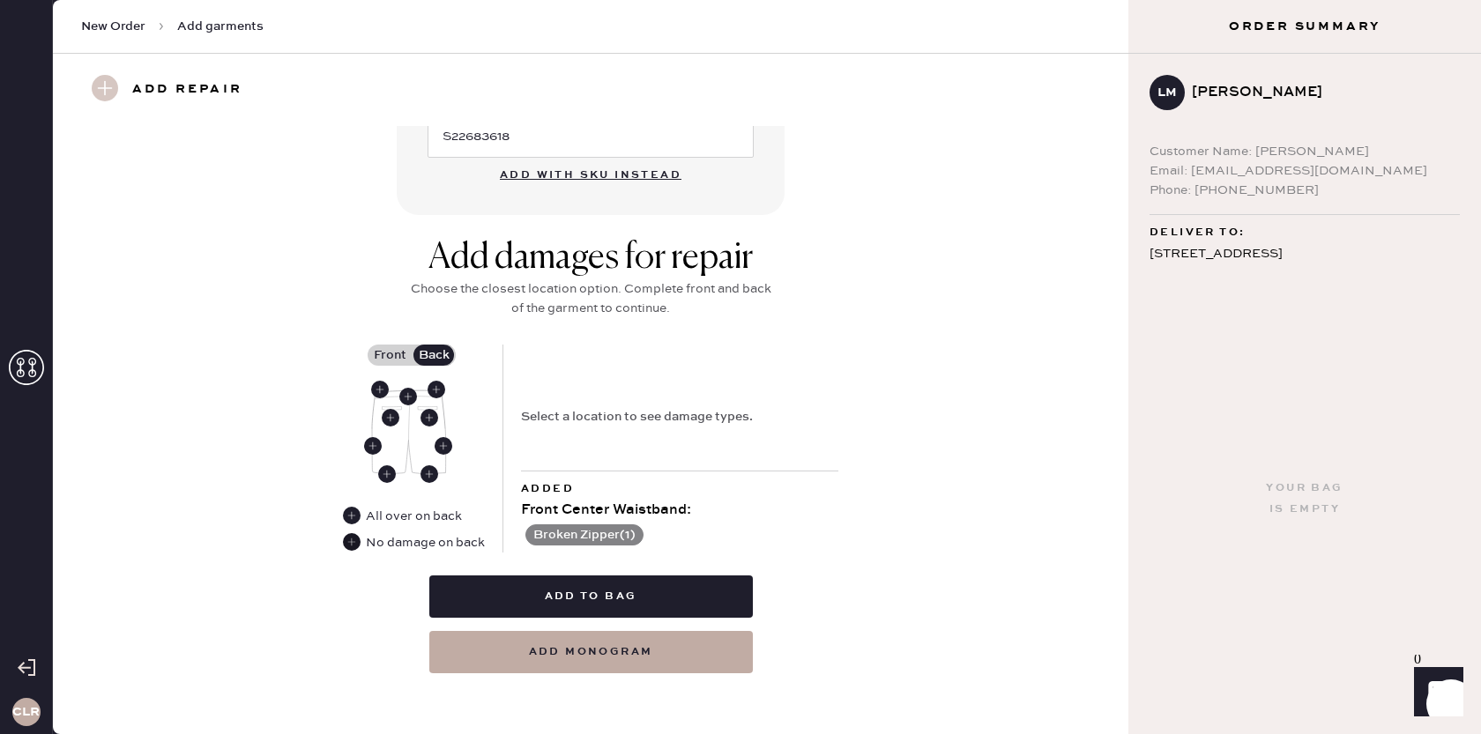
scroll to position [563, 0]
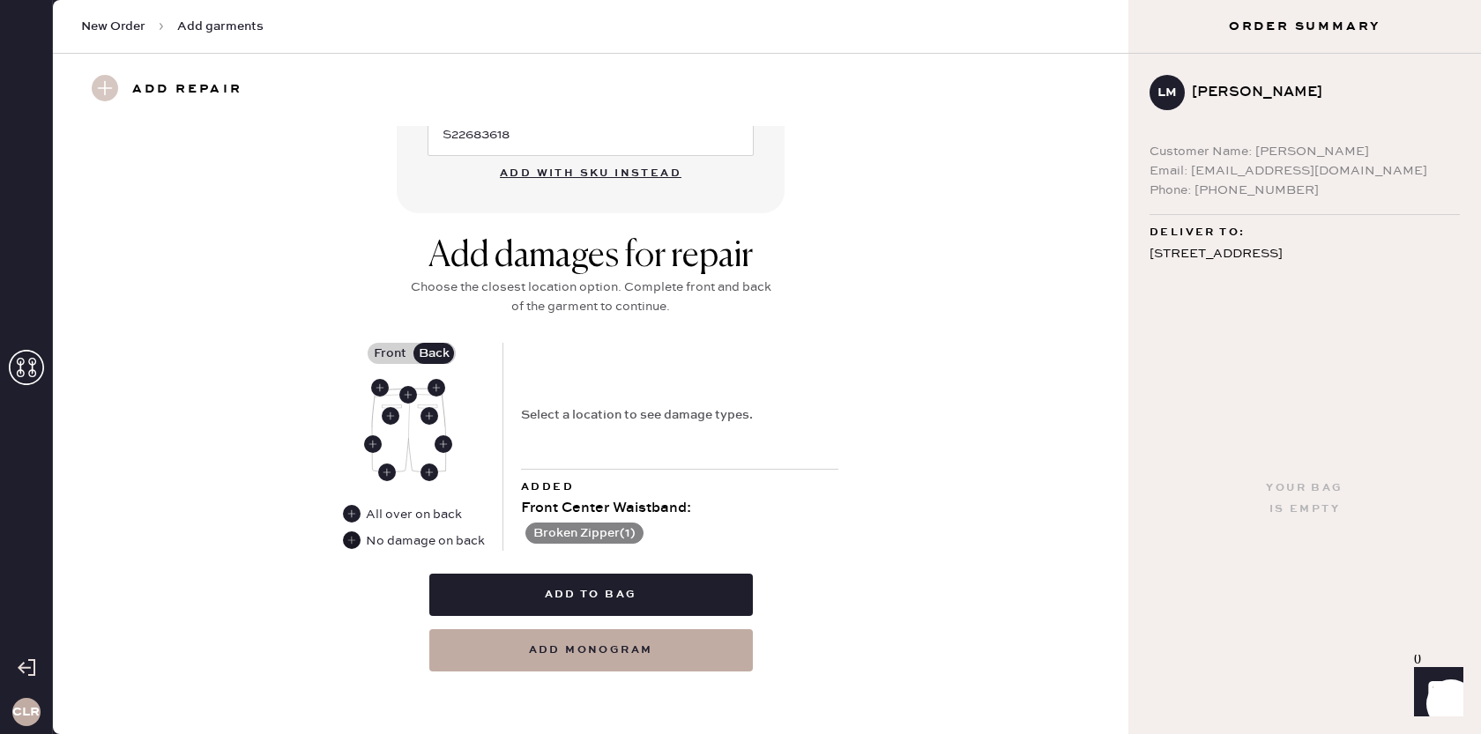
click at [348, 540] on use at bounding box center [352, 541] width 18 height 18
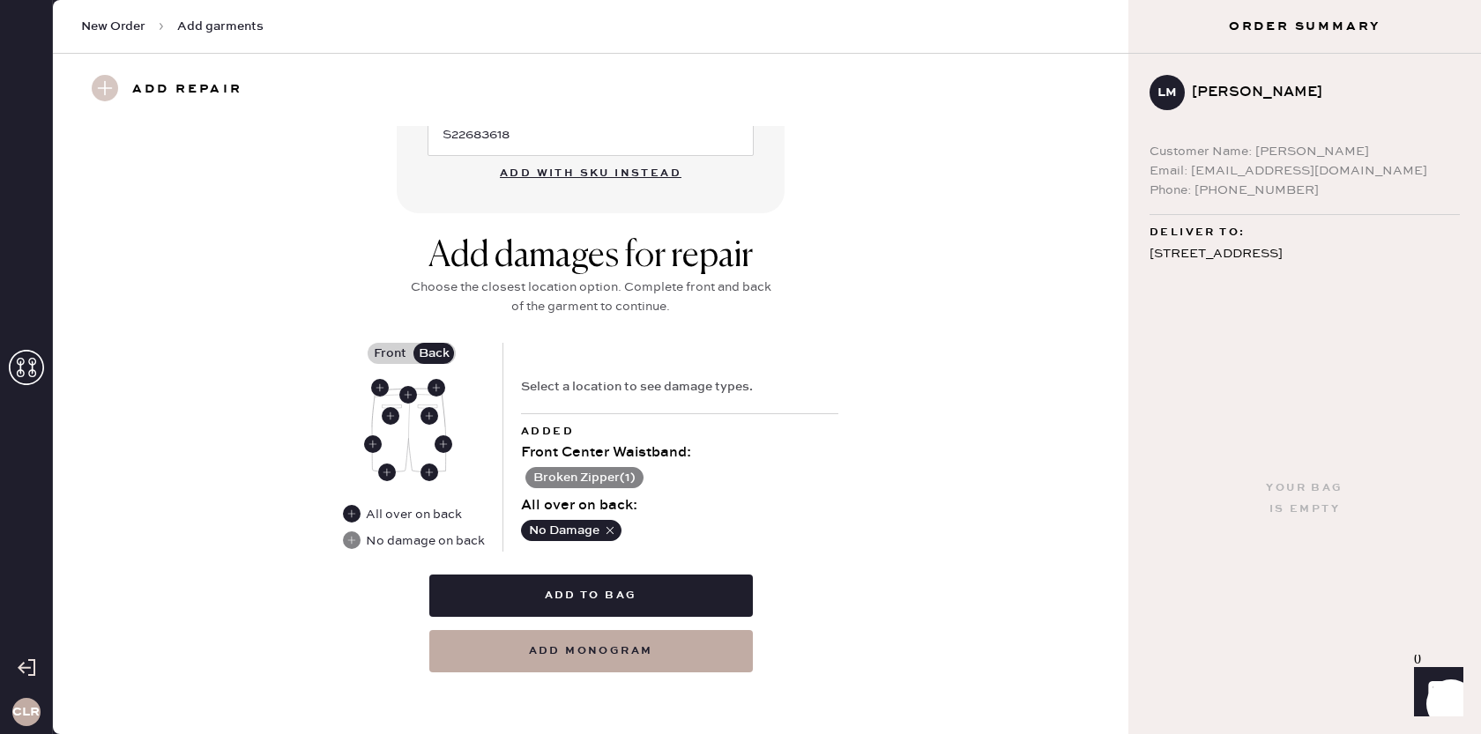
drag, startPoint x: 393, startPoint y: 353, endPoint x: 475, endPoint y: 390, distance: 90.0
click at [393, 353] on label "Front" at bounding box center [390, 353] width 44 height 21
click at [390, 354] on input "Front" at bounding box center [390, 354] width 0 height 0
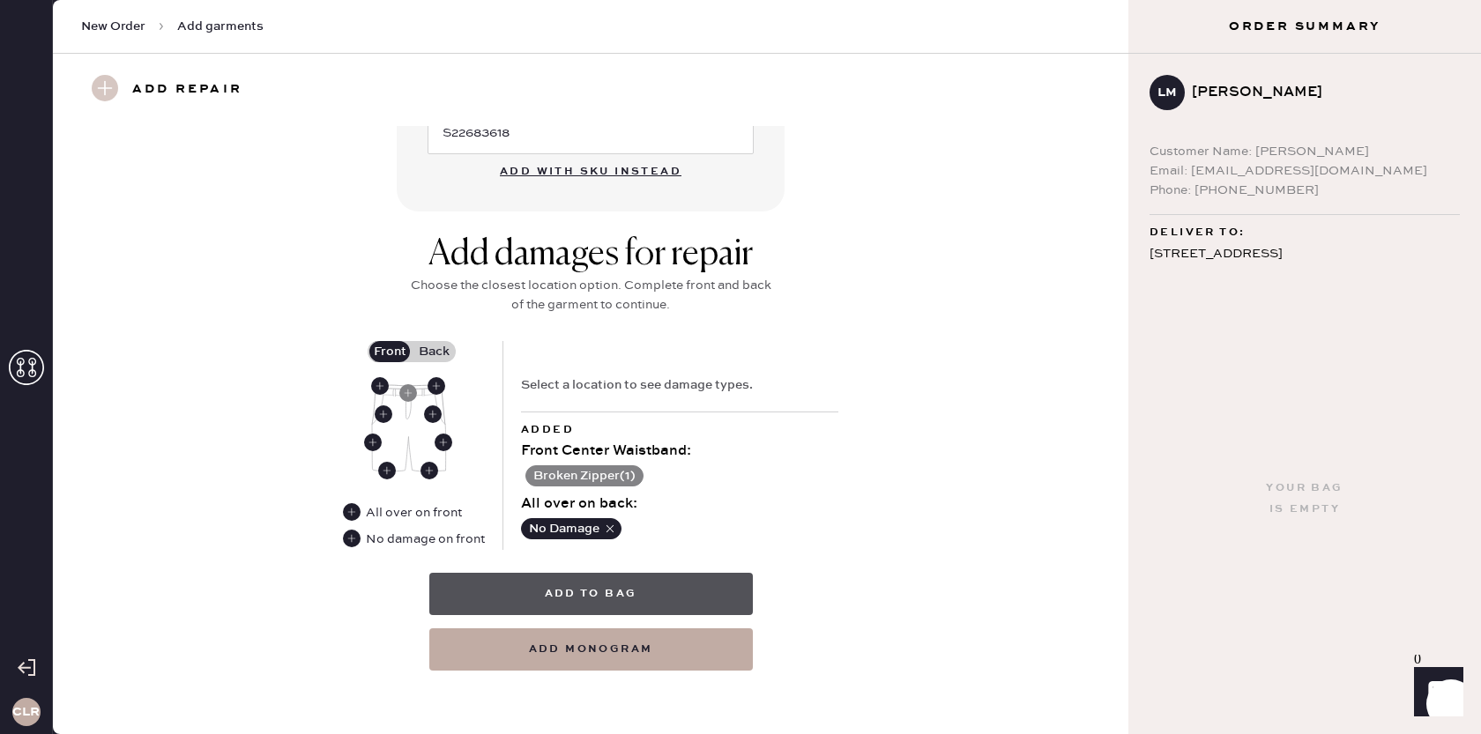
click at [627, 595] on button "Add to bag" at bounding box center [591, 594] width 324 height 42
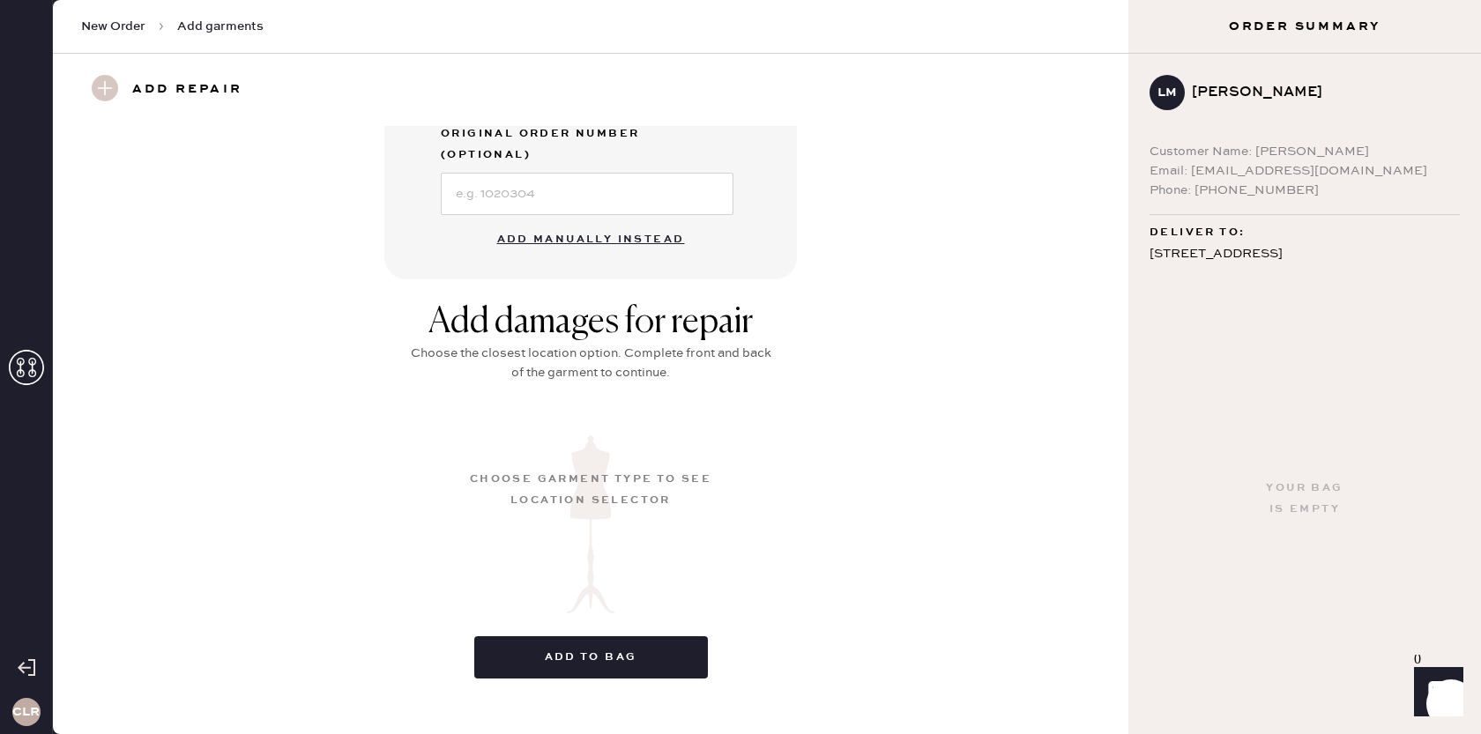
scroll to position [133, 0]
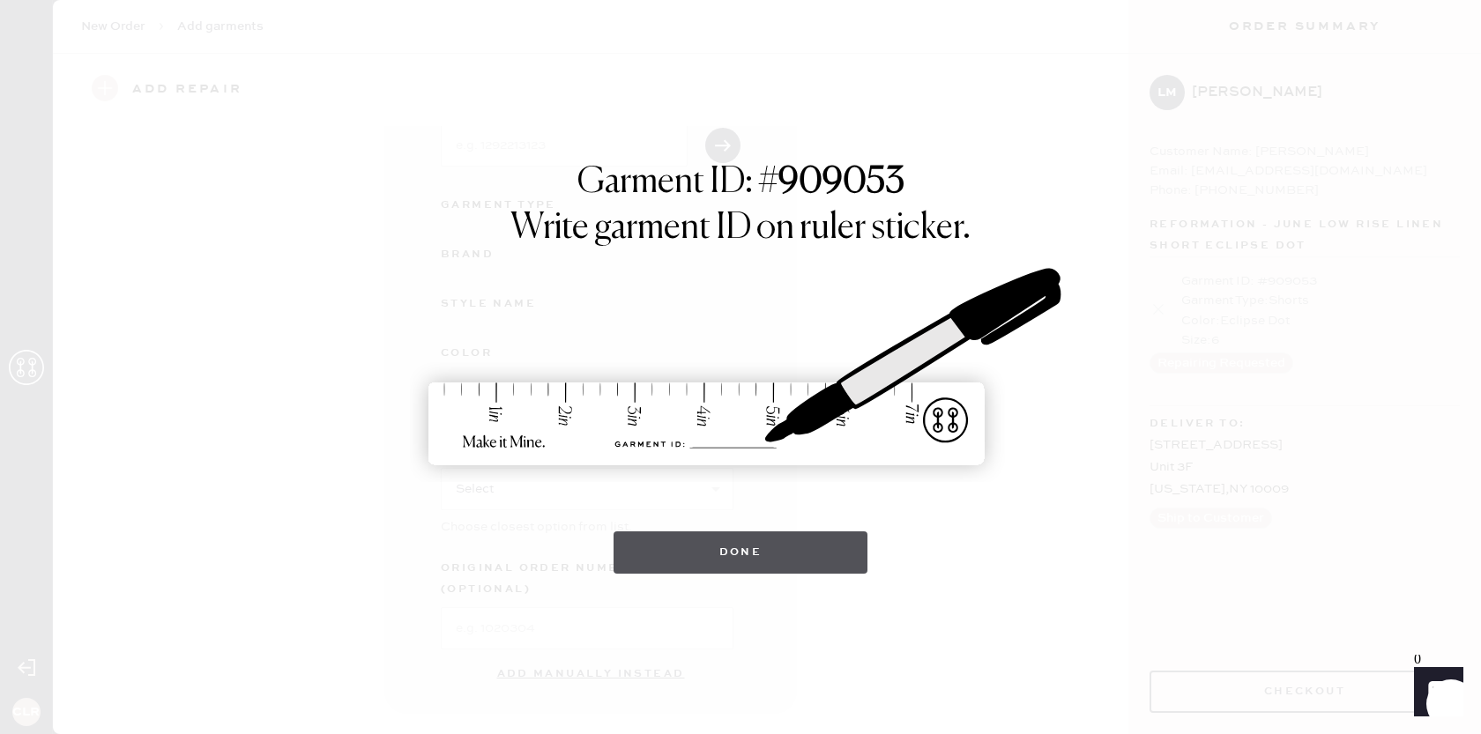
click at [773, 561] on button "Done" at bounding box center [741, 553] width 255 height 42
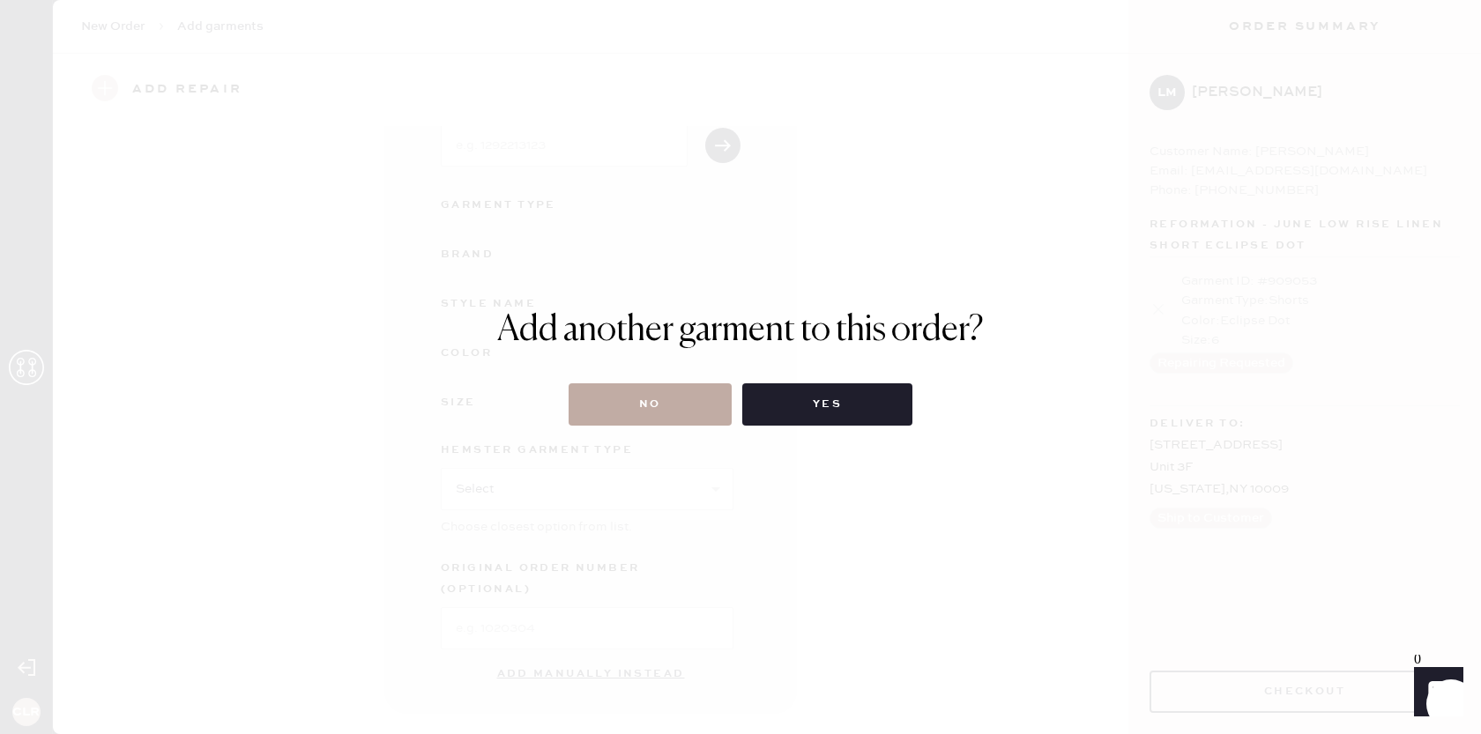
click at [684, 403] on button "No" at bounding box center [650, 405] width 163 height 42
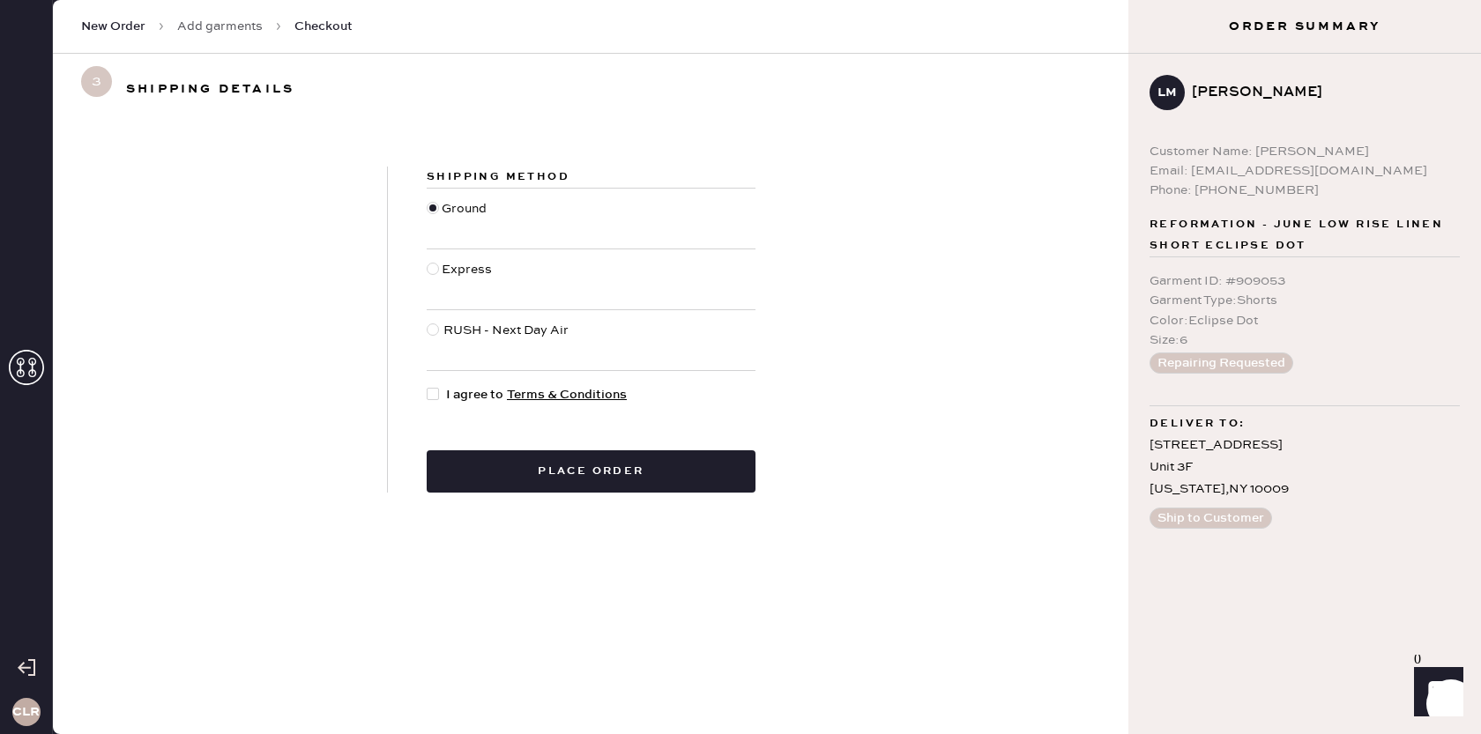
drag, startPoint x: 435, startPoint y: 388, endPoint x: 454, endPoint y: 414, distance: 32.1
click at [436, 388] on div at bounding box center [433, 394] width 12 height 12
click at [428, 386] on input "I agree to Terms & Conditions" at bounding box center [427, 385] width 1 height 1
checkbox input "true"
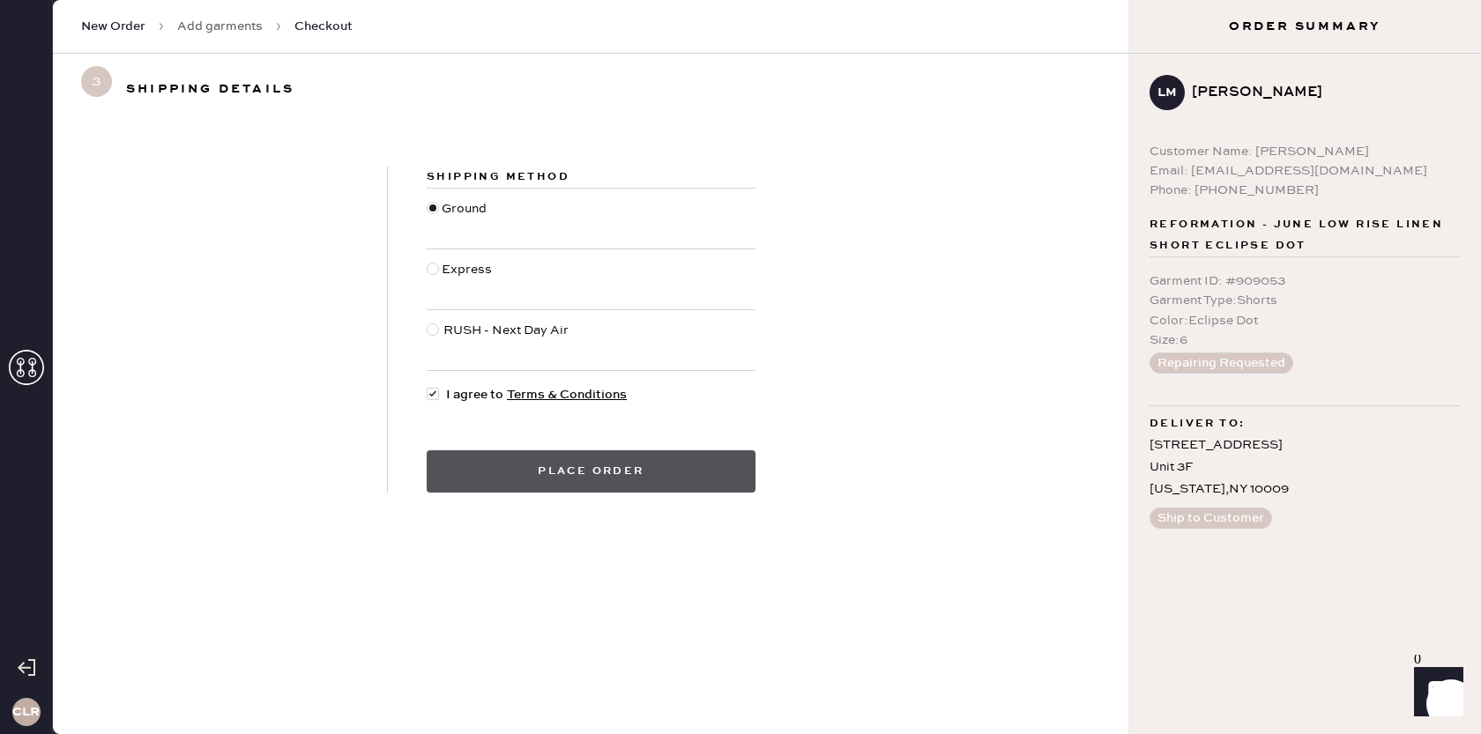
click at [546, 468] on button "Place order" at bounding box center [591, 472] width 329 height 42
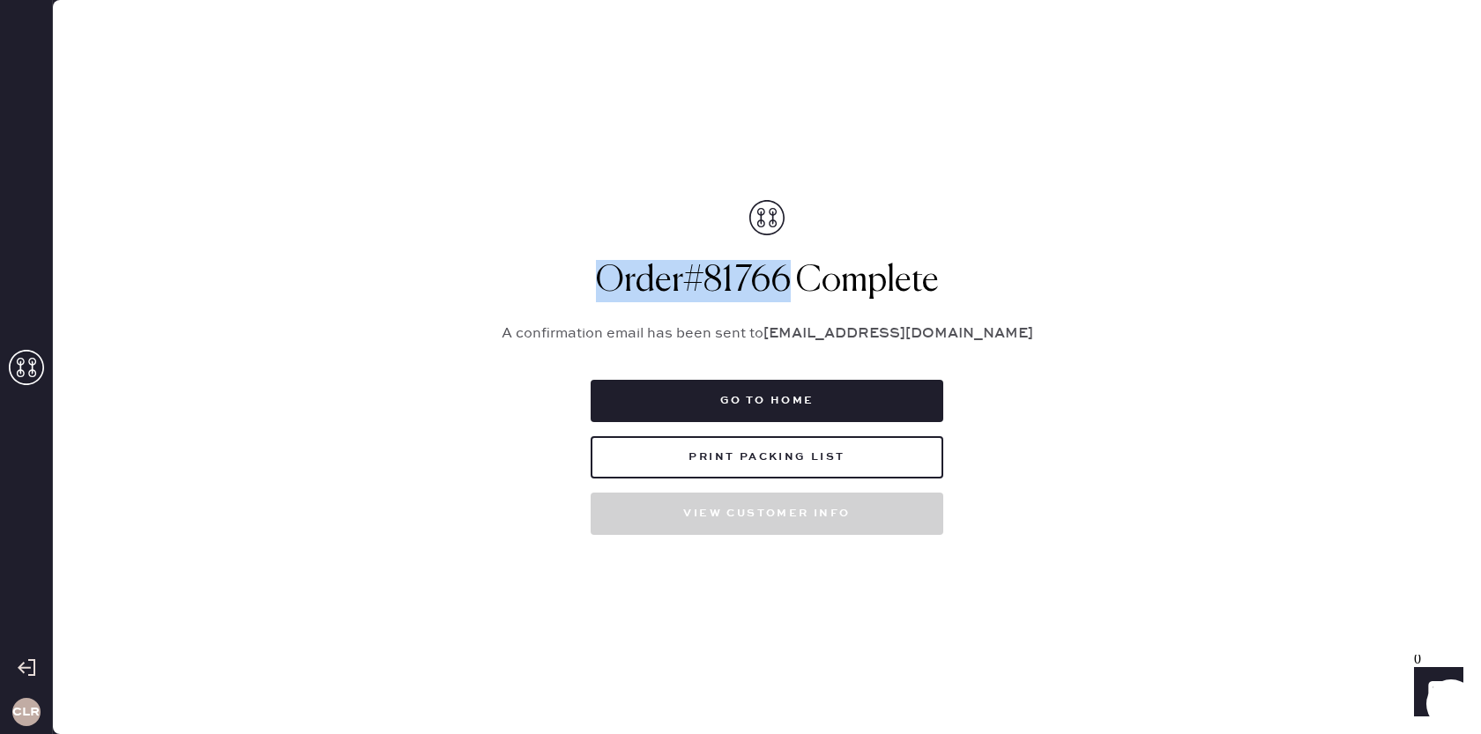
drag, startPoint x: 791, startPoint y: 274, endPoint x: 603, endPoint y: 274, distance: 187.8
click at [603, 274] on h1 "Order # 81766 Complete" at bounding box center [767, 281] width 573 height 42
copy h1 "Order # 81766"
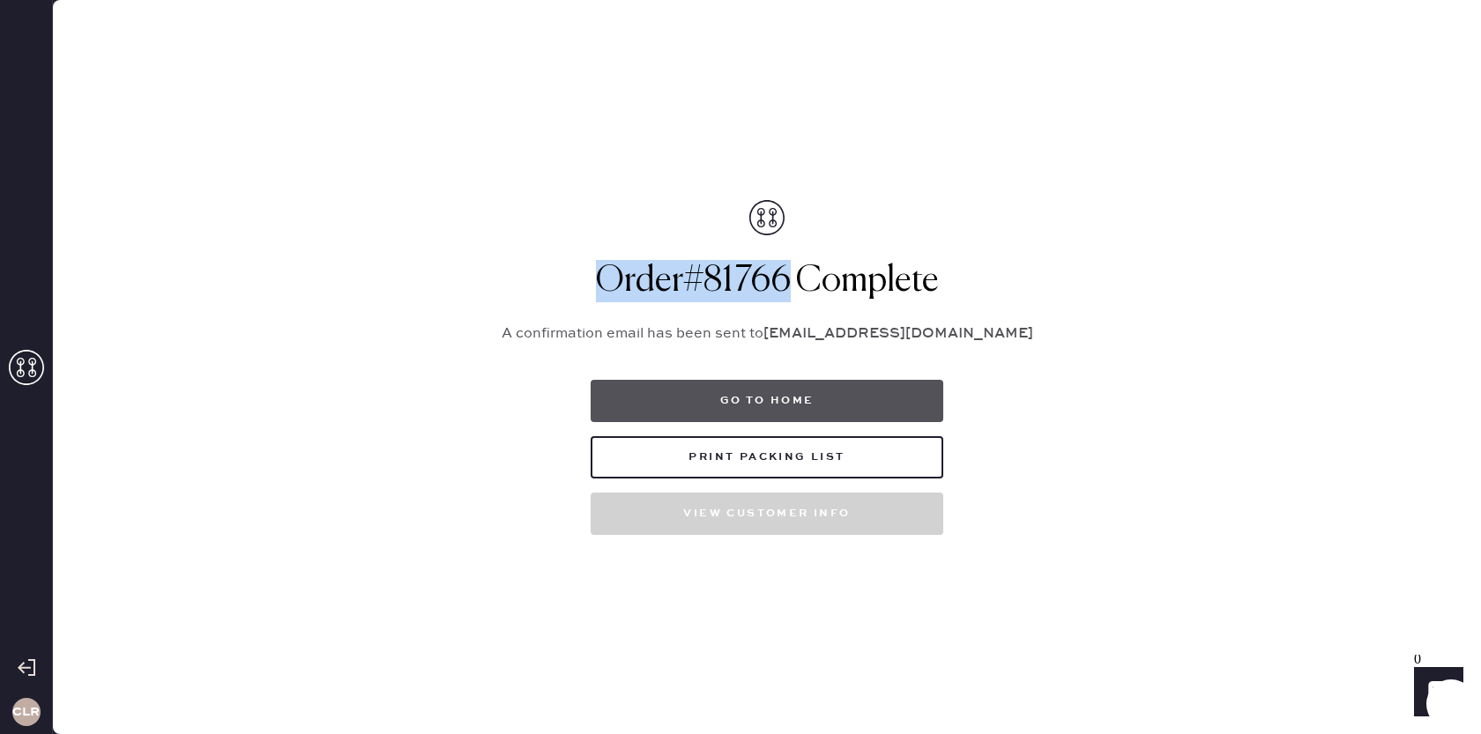
click at [766, 406] on button "Go to home" at bounding box center [767, 401] width 353 height 42
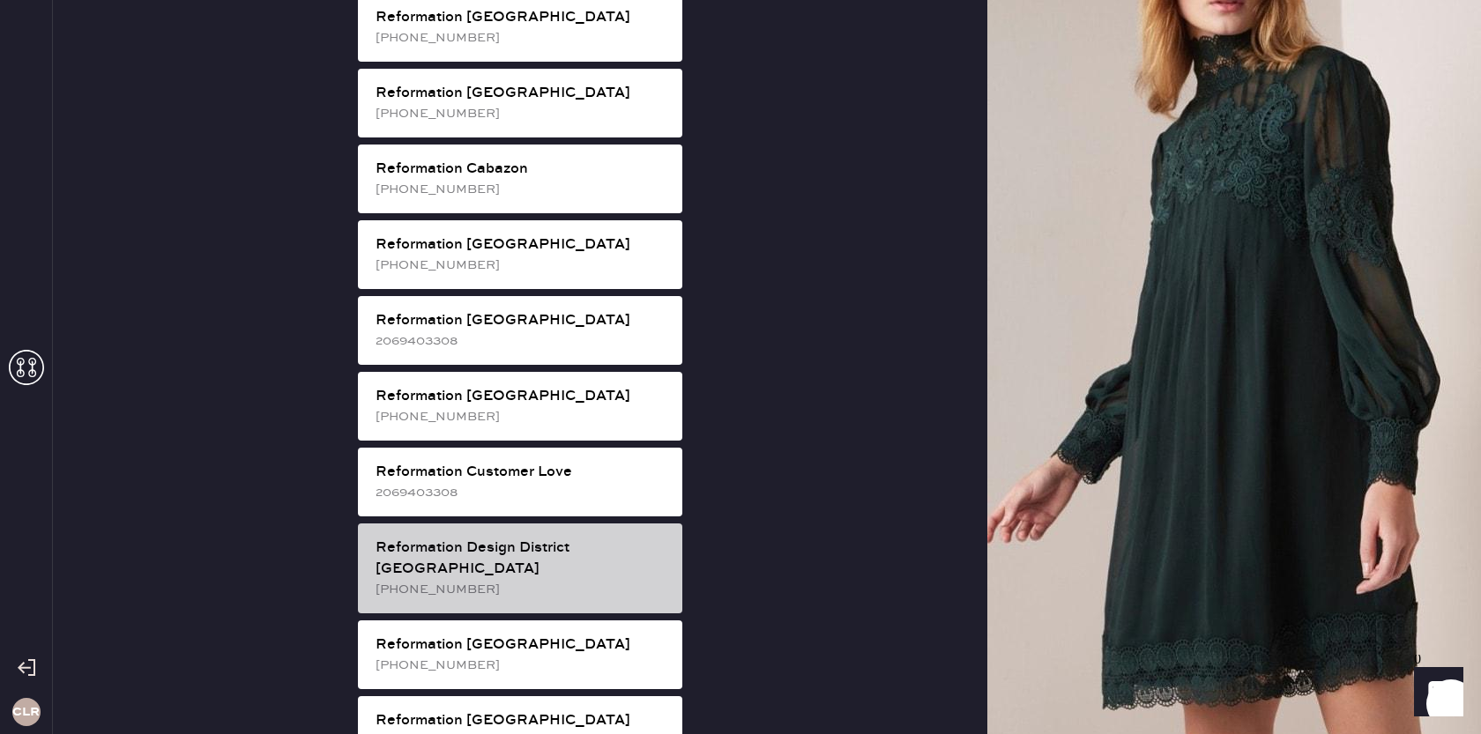
scroll to position [505, 0]
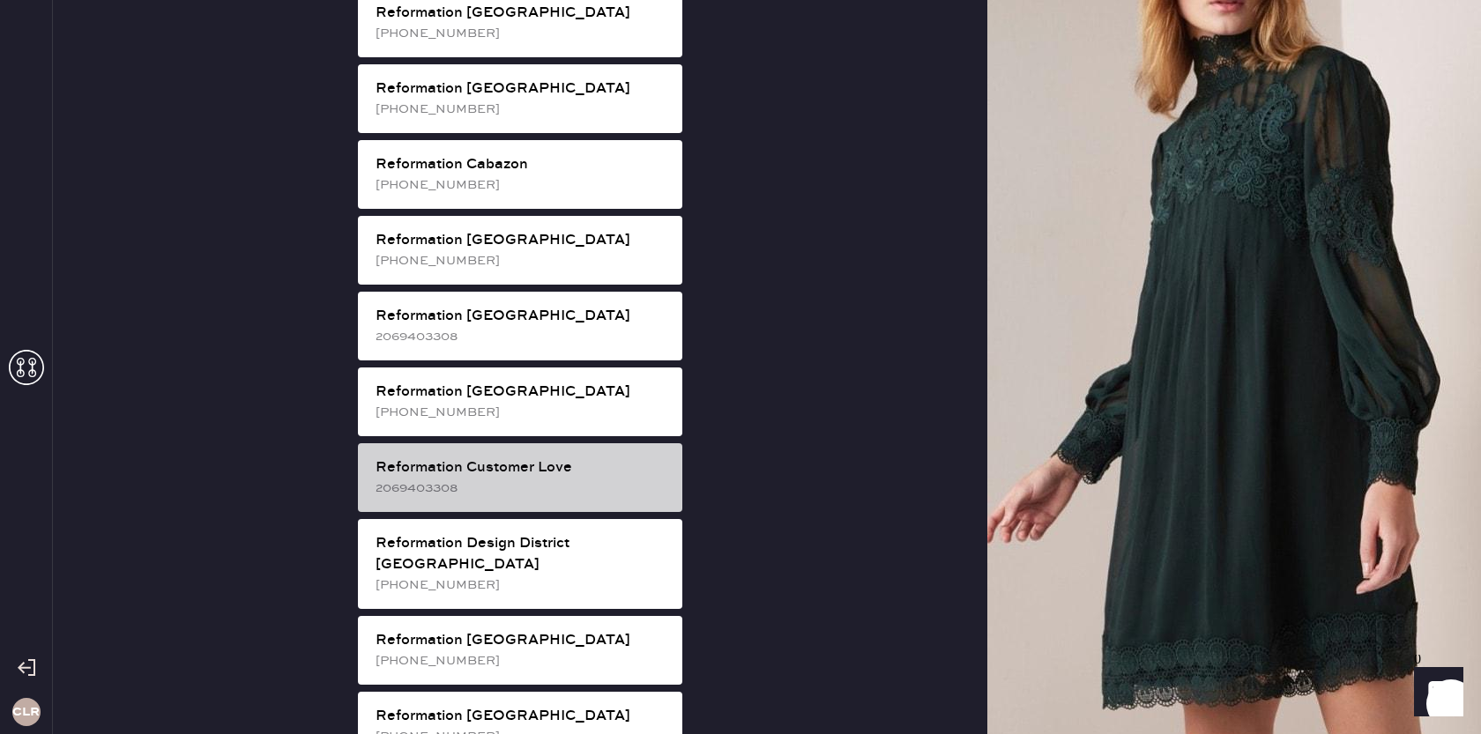
click at [517, 479] on div "2069403308" at bounding box center [522, 488] width 293 height 19
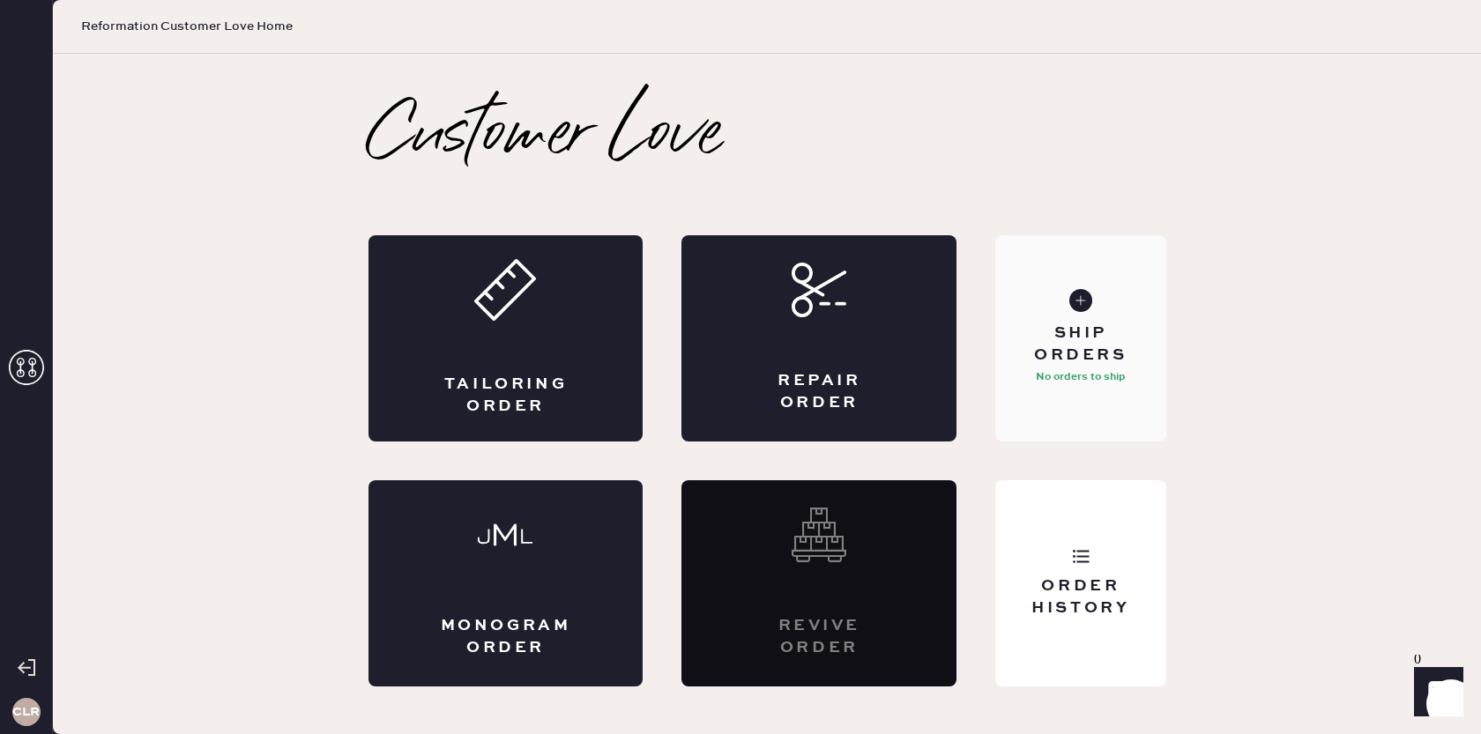
click at [1060, 405] on div "Ship Orders No orders to ship" at bounding box center [1080, 338] width 170 height 206
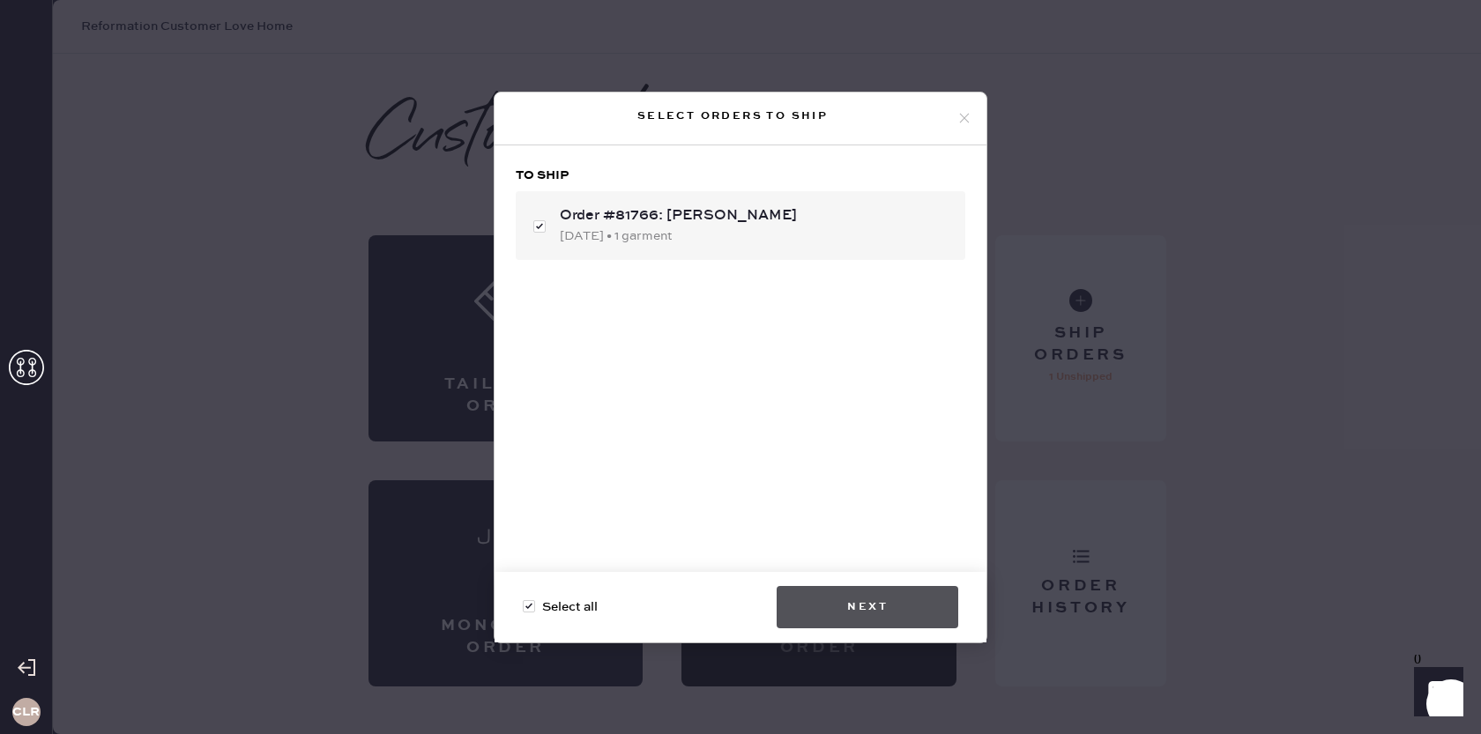
click at [861, 597] on button "Next" at bounding box center [868, 607] width 182 height 42
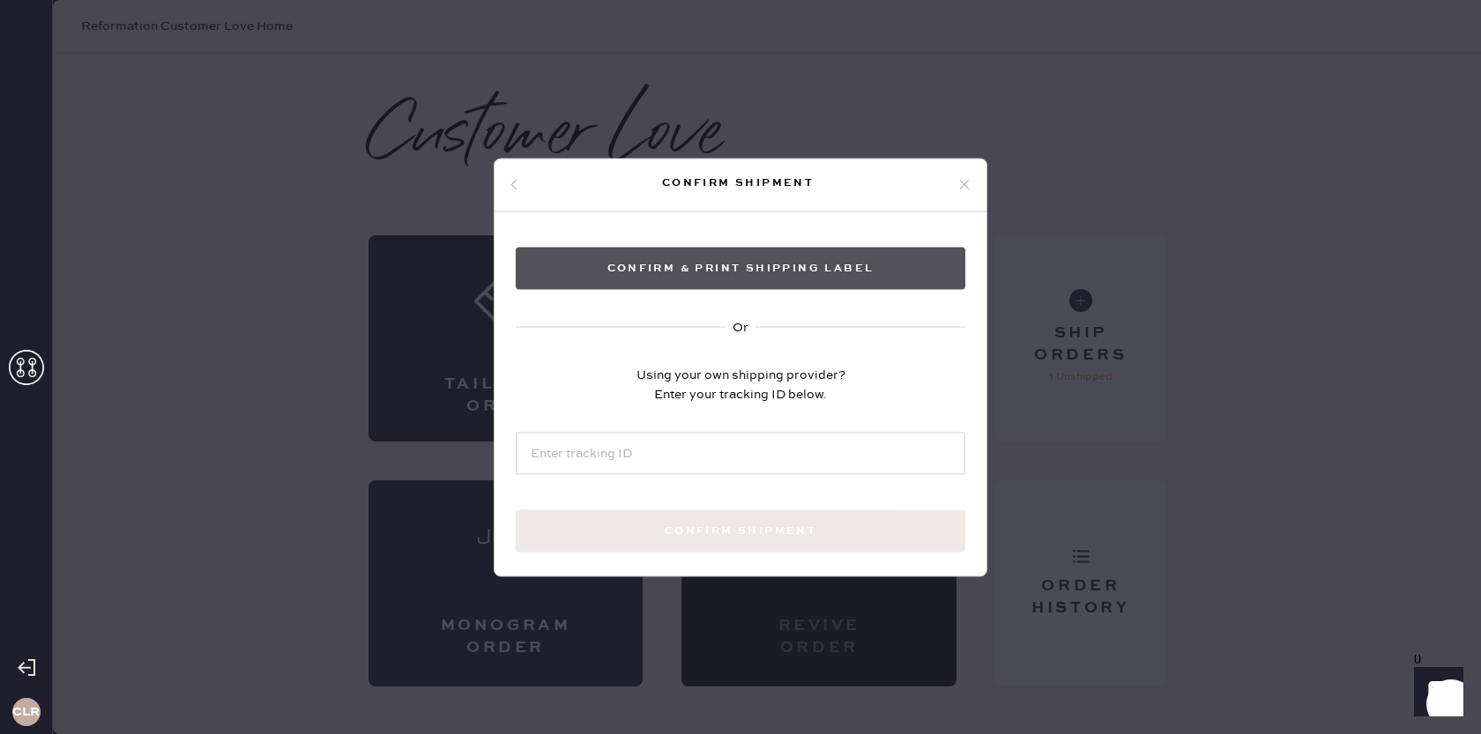
click at [761, 280] on button "Confirm & Print shipping label" at bounding box center [741, 268] width 450 height 42
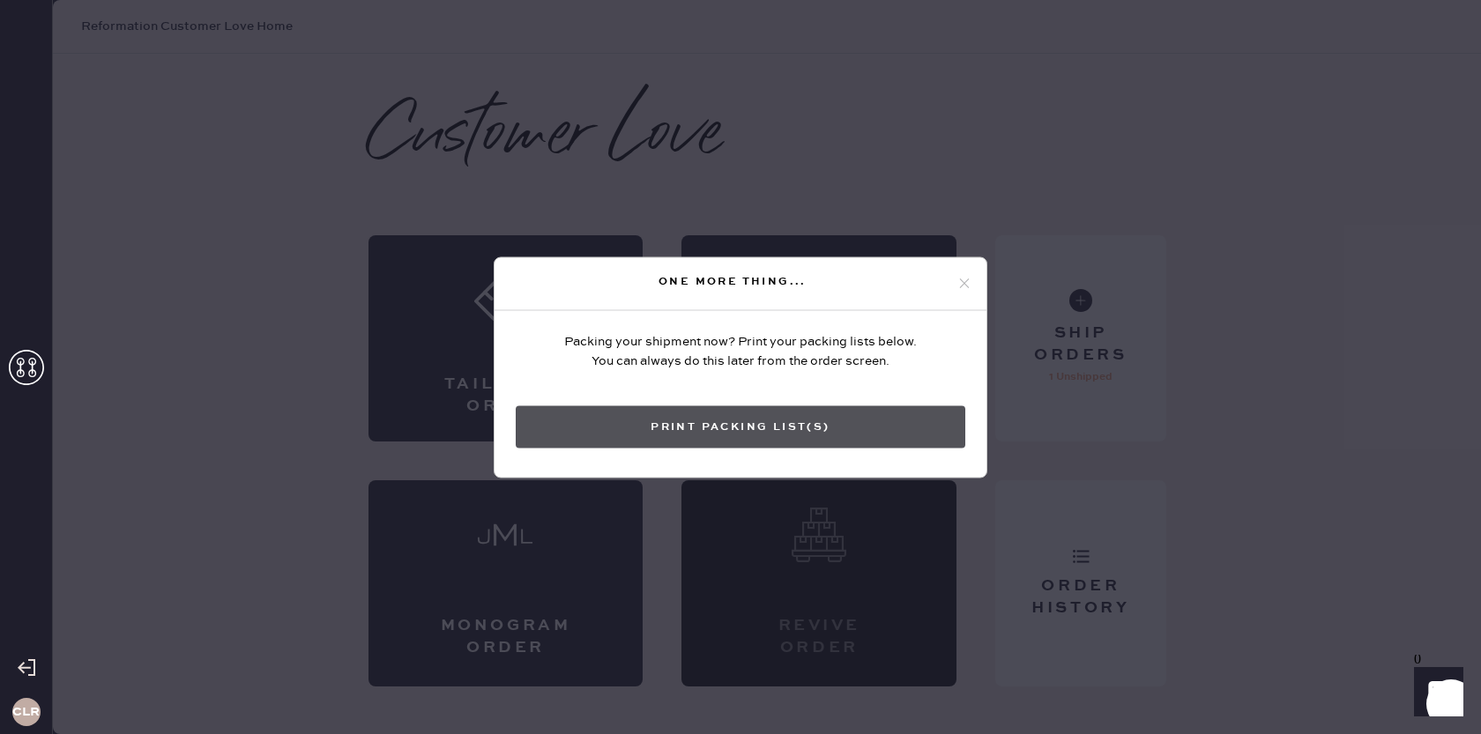
click at [704, 429] on button "Print Packing List(s)" at bounding box center [741, 427] width 450 height 42
